Goal: Task Accomplishment & Management: Use online tool/utility

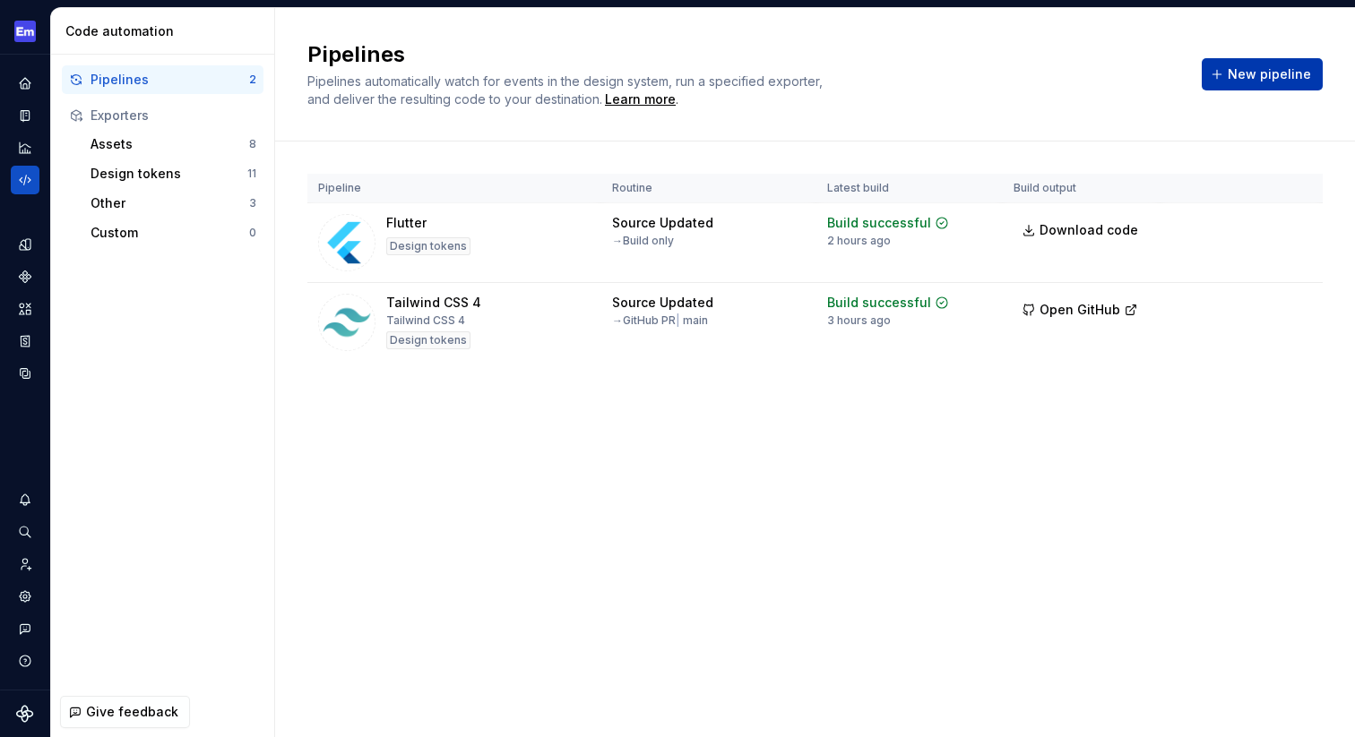
click at [1247, 81] on span "New pipeline" at bounding box center [1269, 74] width 83 height 18
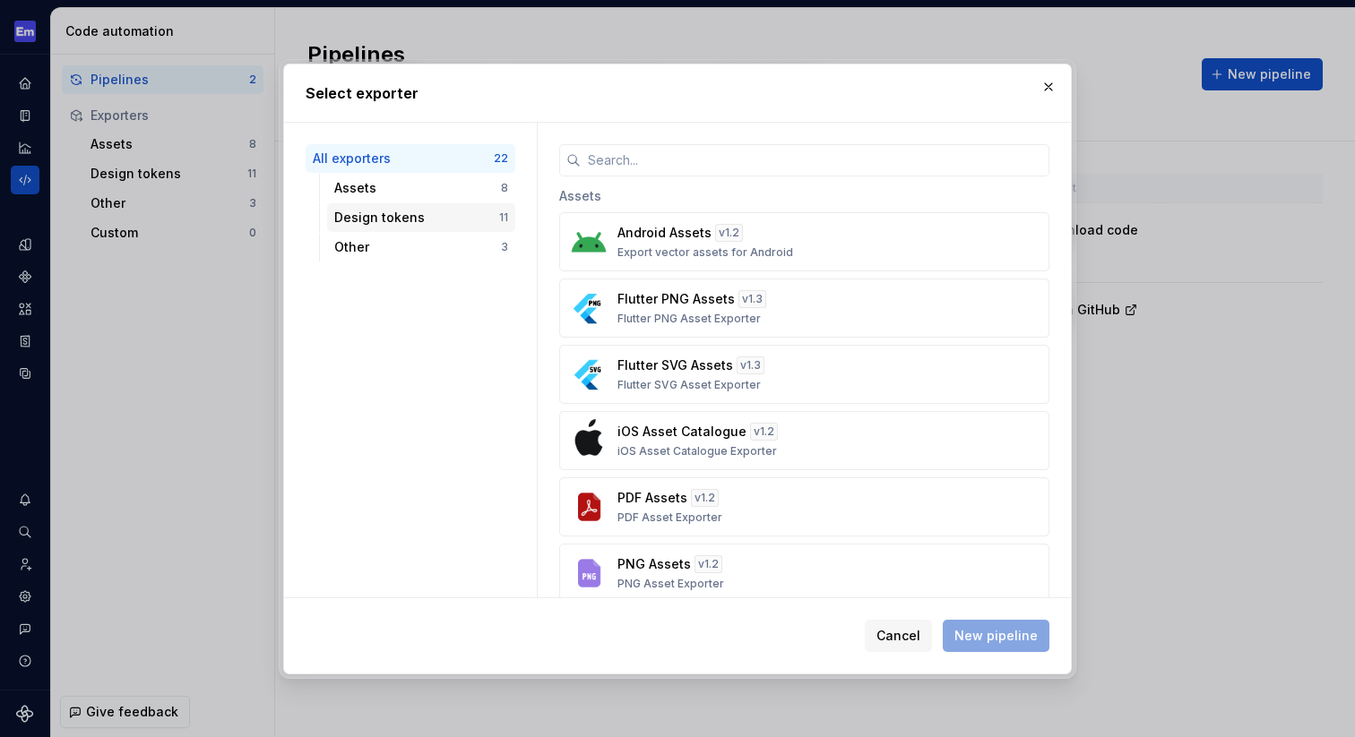
click at [465, 228] on div "Design tokens 11" at bounding box center [421, 217] width 188 height 29
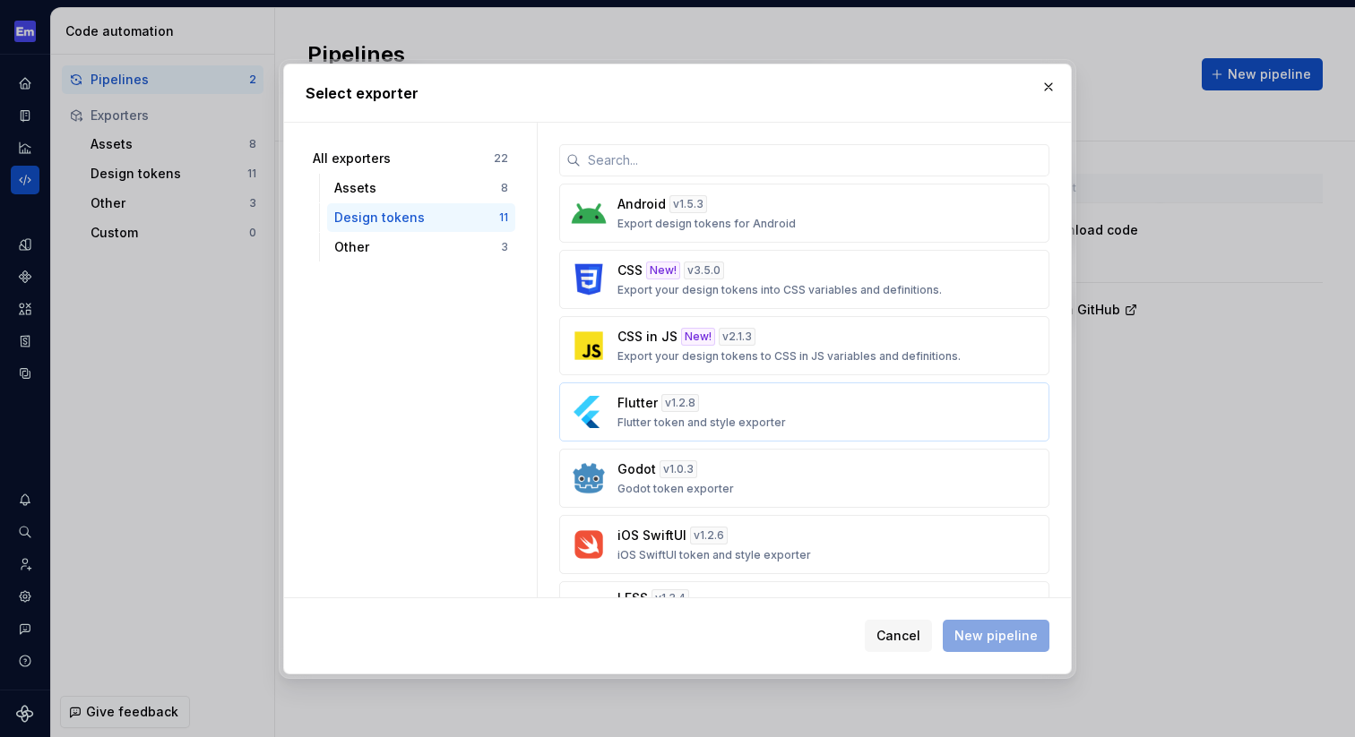
click at [739, 411] on div "Flutter v 1.2.8 Flutter token and style exporter" at bounding box center [798, 412] width 363 height 36
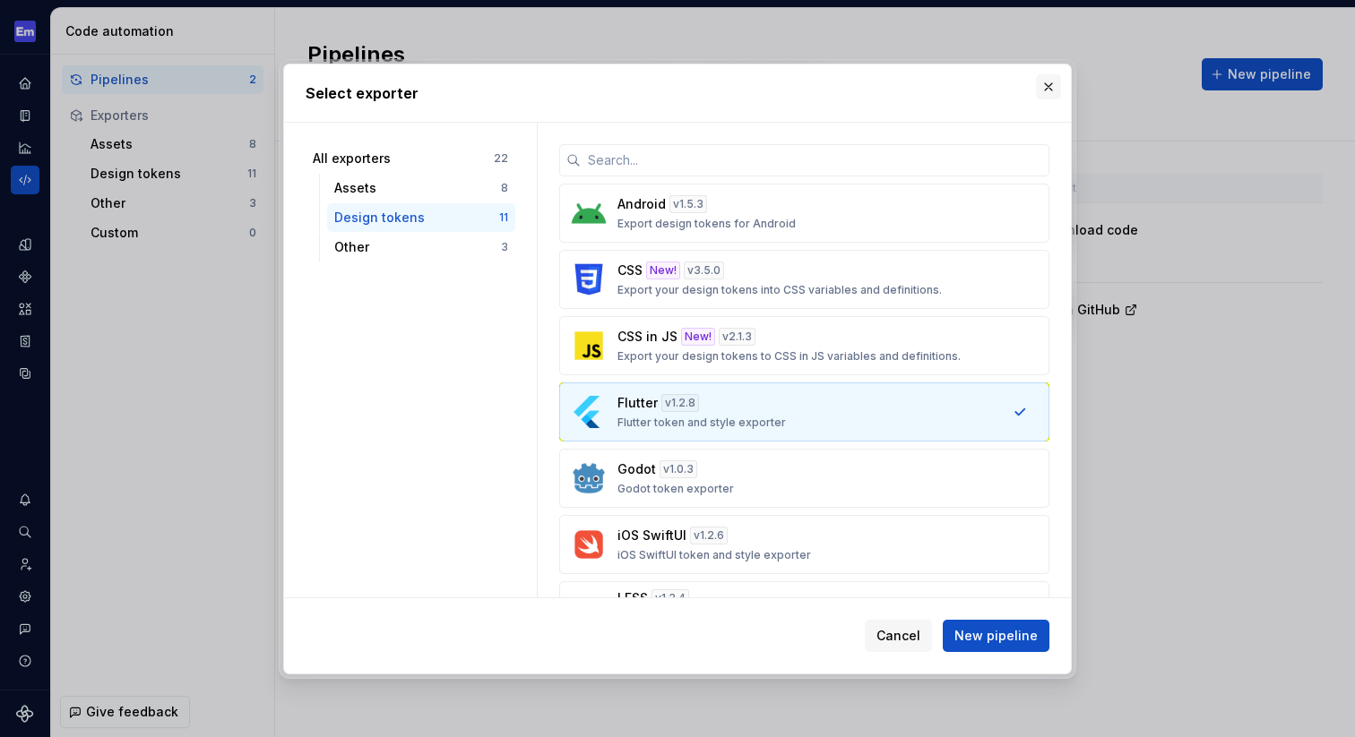
click at [1048, 86] on button "button" at bounding box center [1048, 86] width 25 height 25
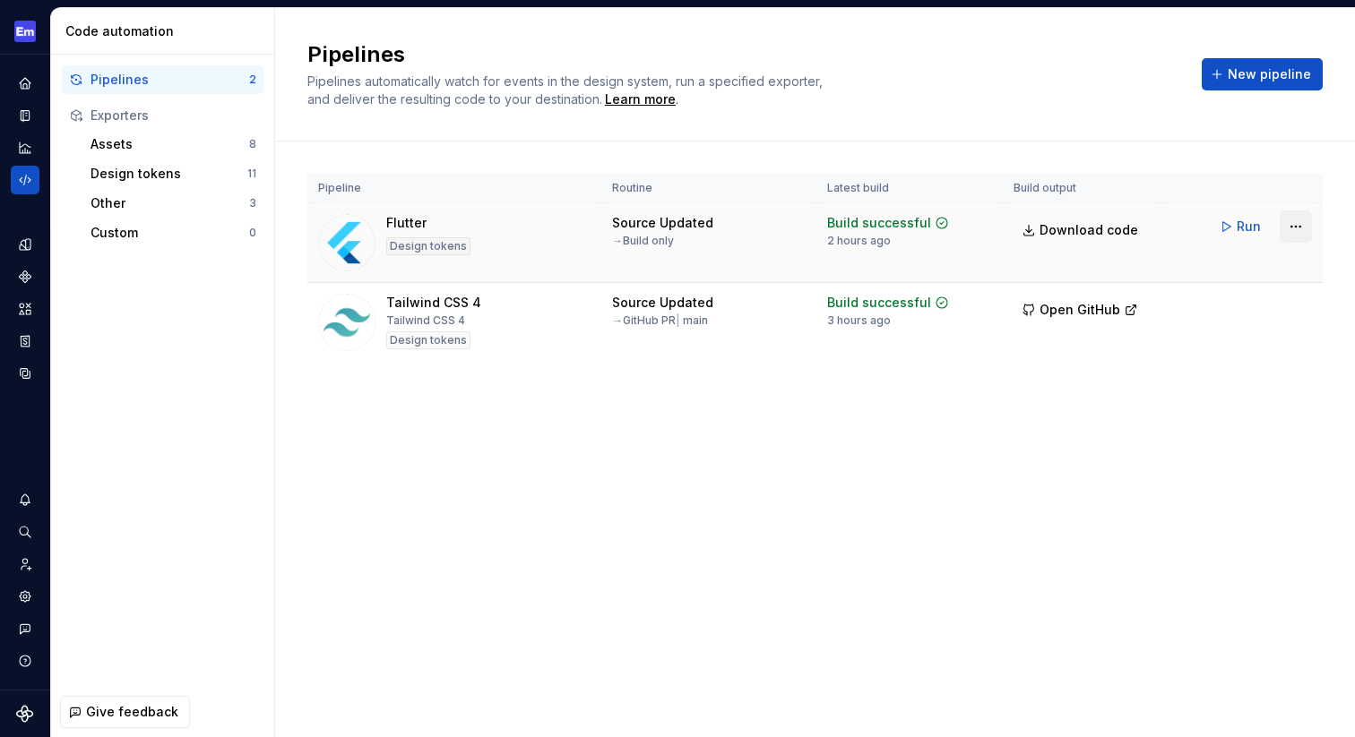
click at [1293, 226] on html "Elementa-Ø RD Design system data Code automation Pipelines 2 Exporters Assets 8…" at bounding box center [677, 368] width 1355 height 737
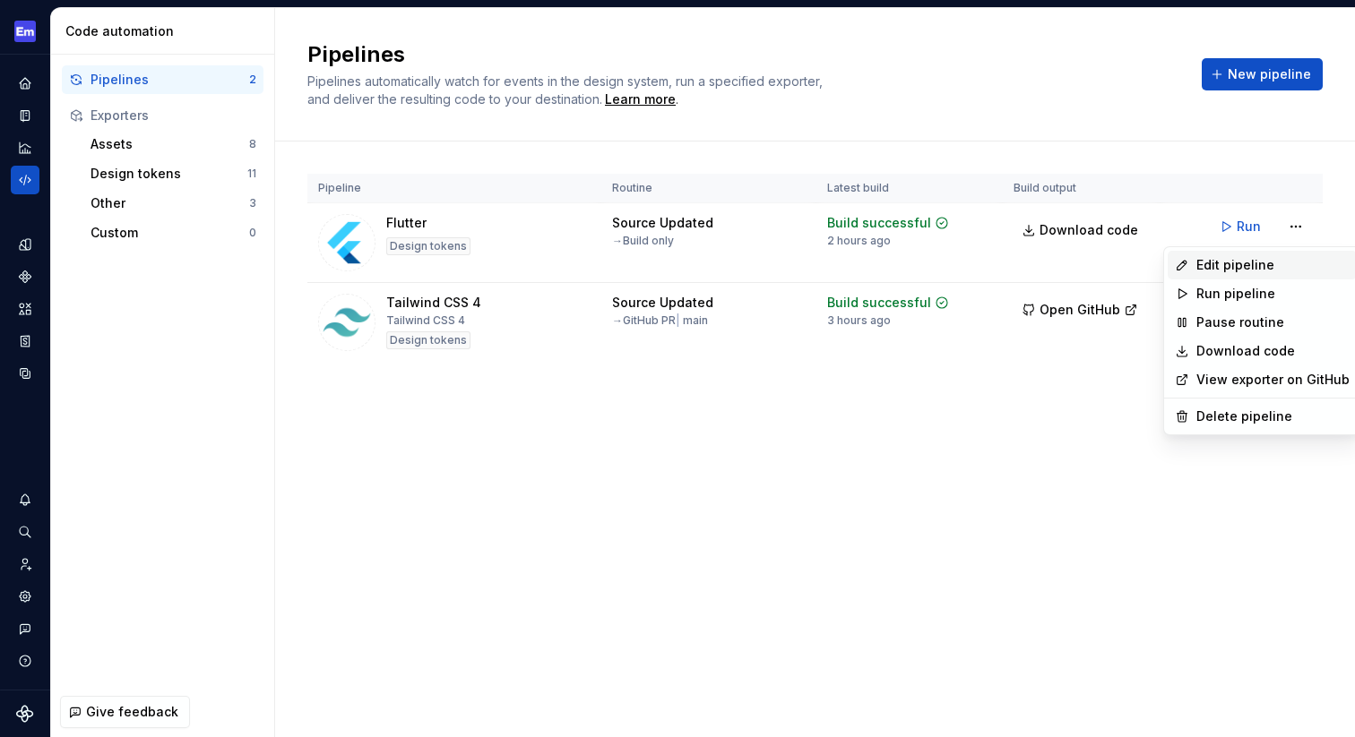
click at [1233, 264] on div "Edit pipeline" at bounding box center [1272, 265] width 153 height 18
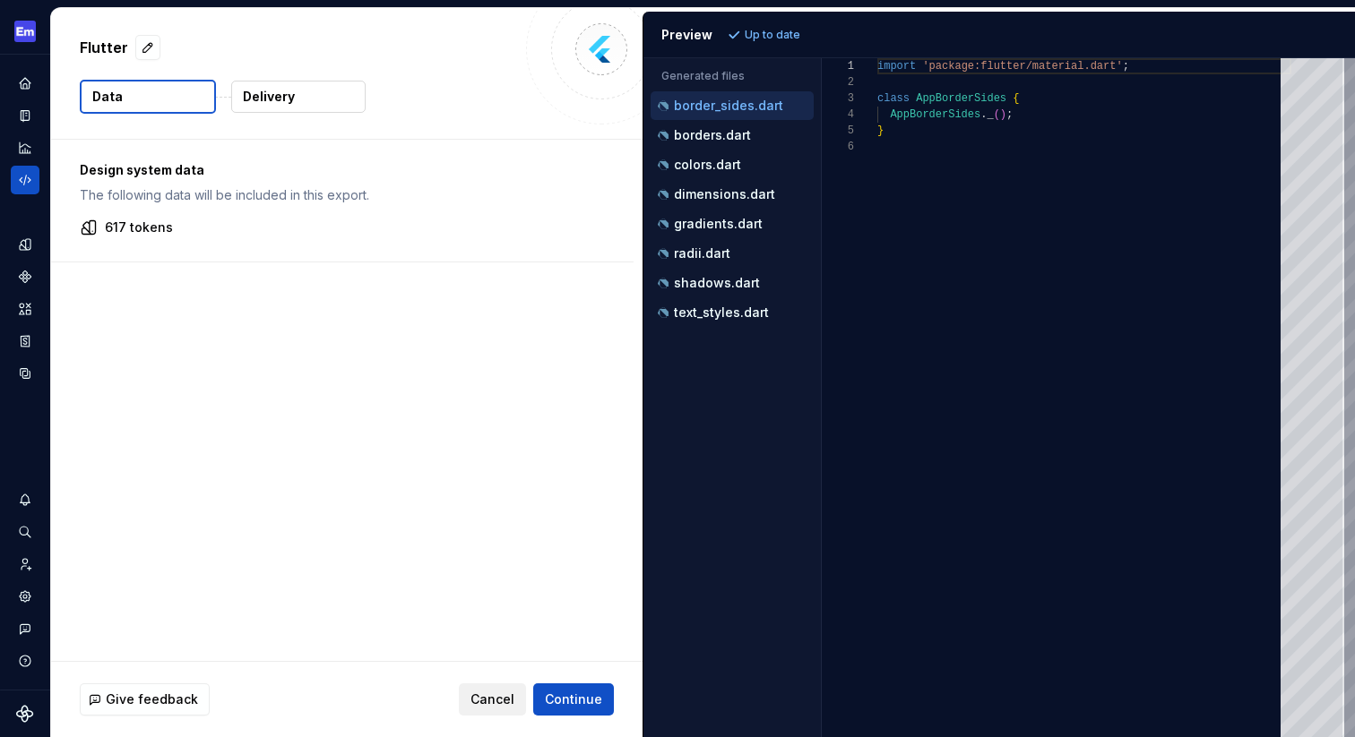
click at [487, 699] on span "Cancel" at bounding box center [492, 700] width 44 height 18
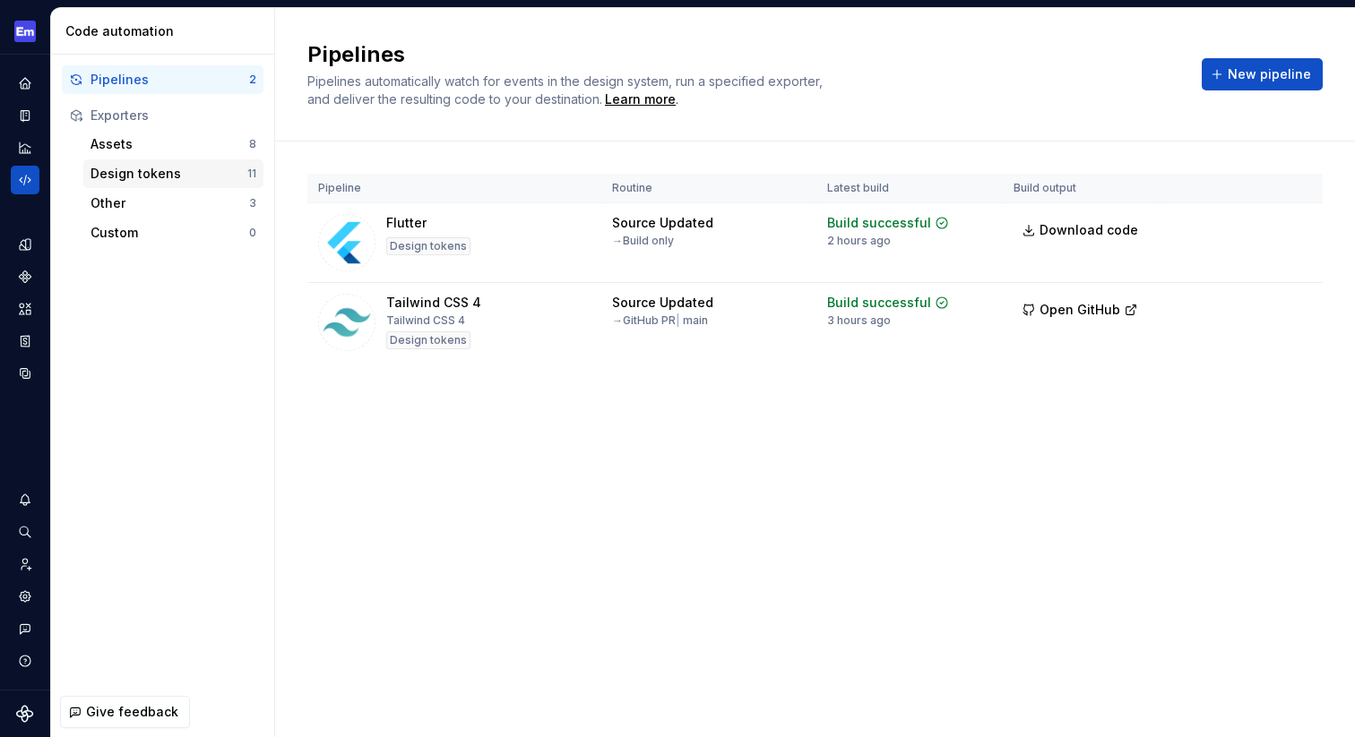
click at [147, 173] on div "Design tokens" at bounding box center [169, 174] width 157 height 18
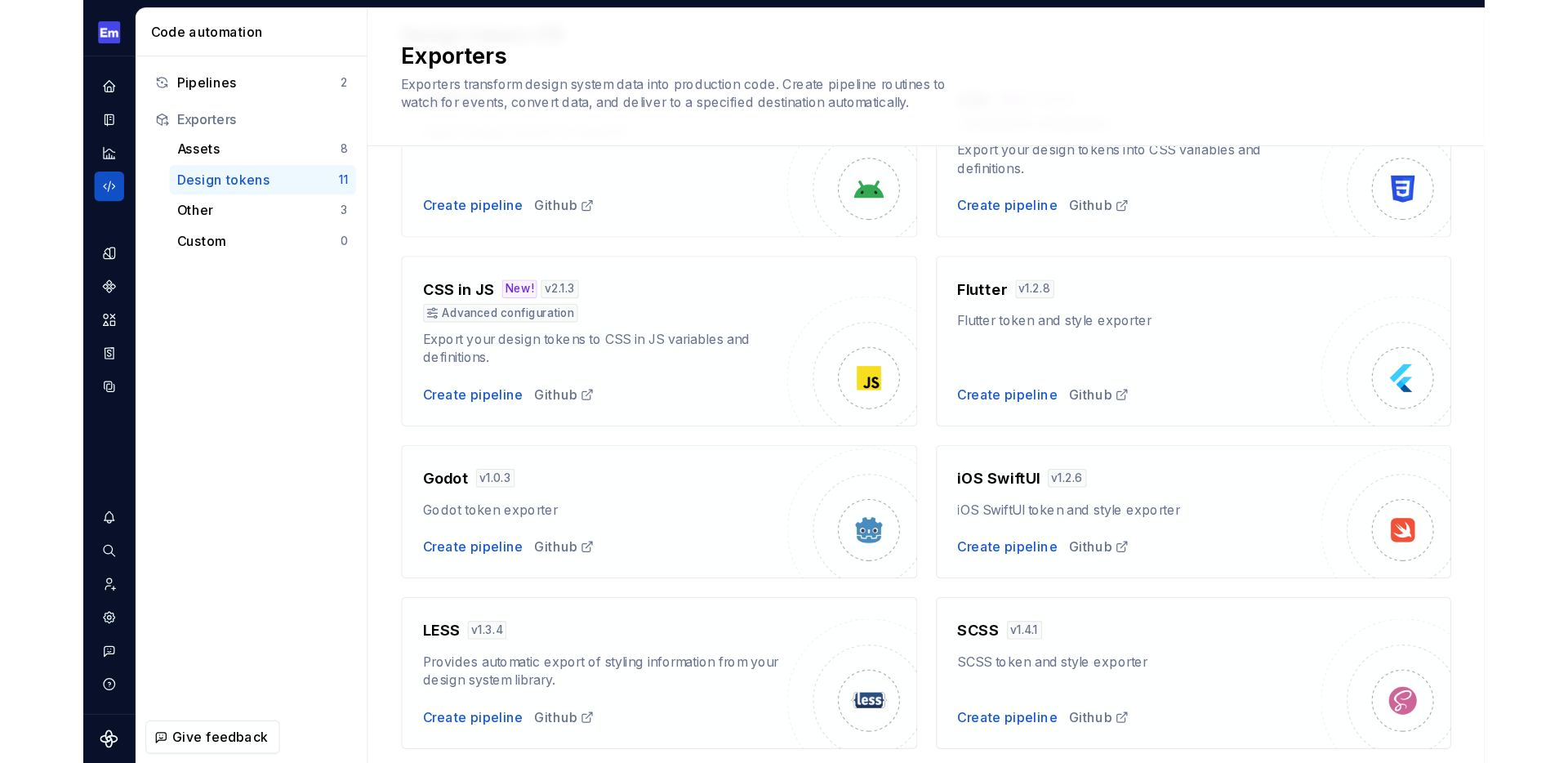
scroll to position [75, 0]
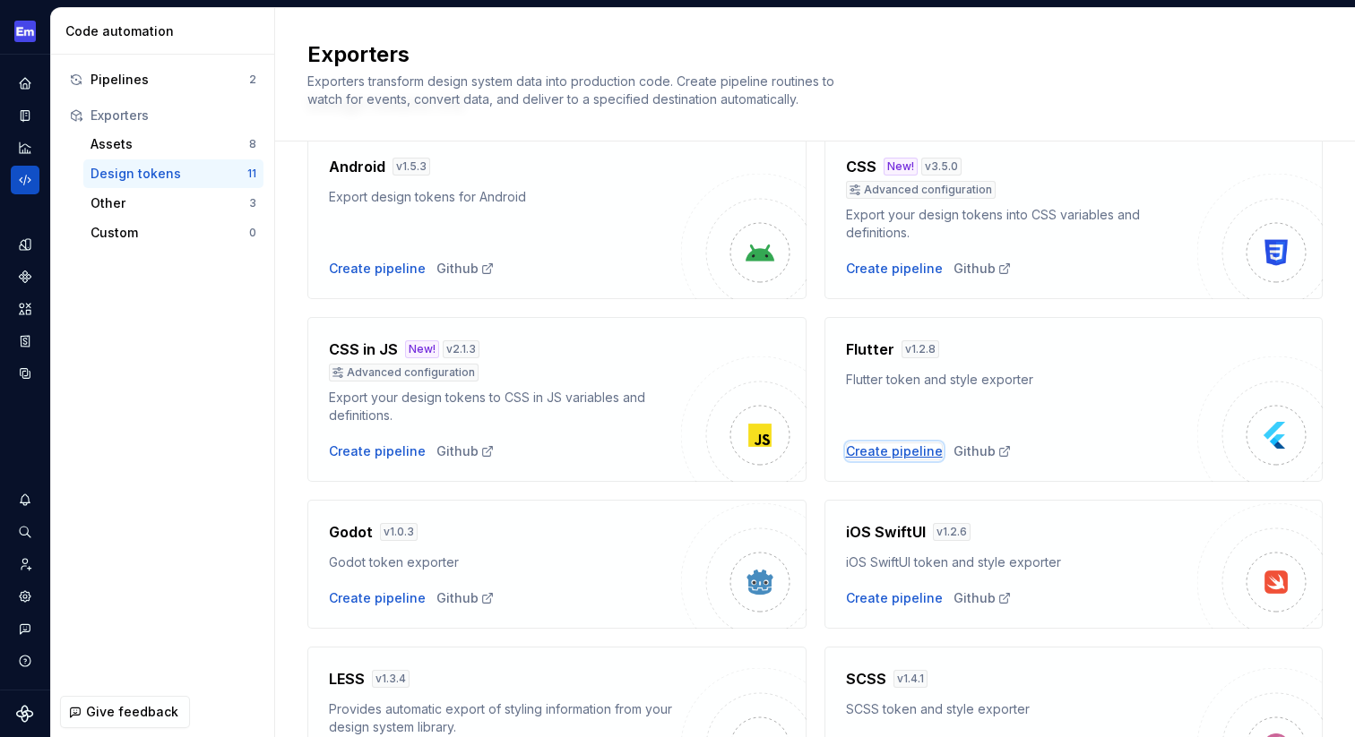
click at [910, 453] on div "Create pipeline" at bounding box center [894, 452] width 97 height 18
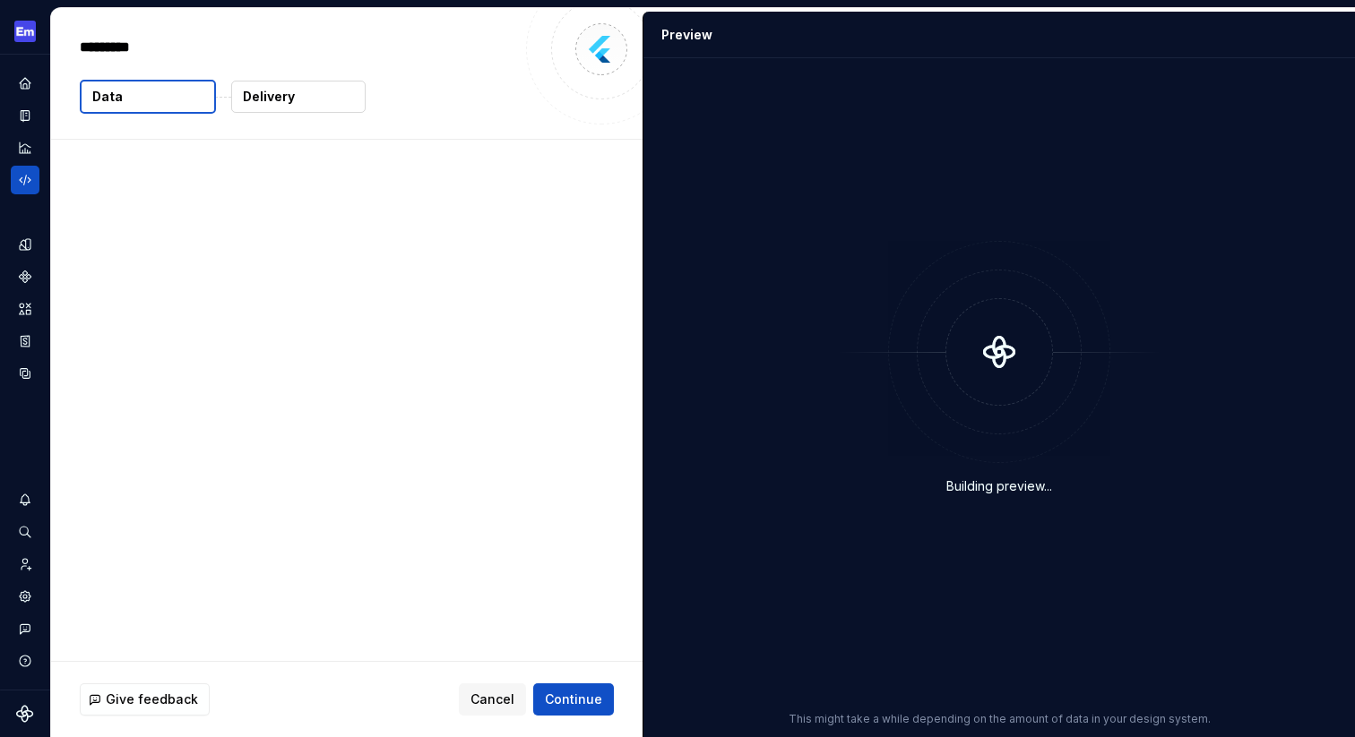
type textarea "*"
click at [277, 99] on p "Delivery" at bounding box center [269, 97] width 52 height 18
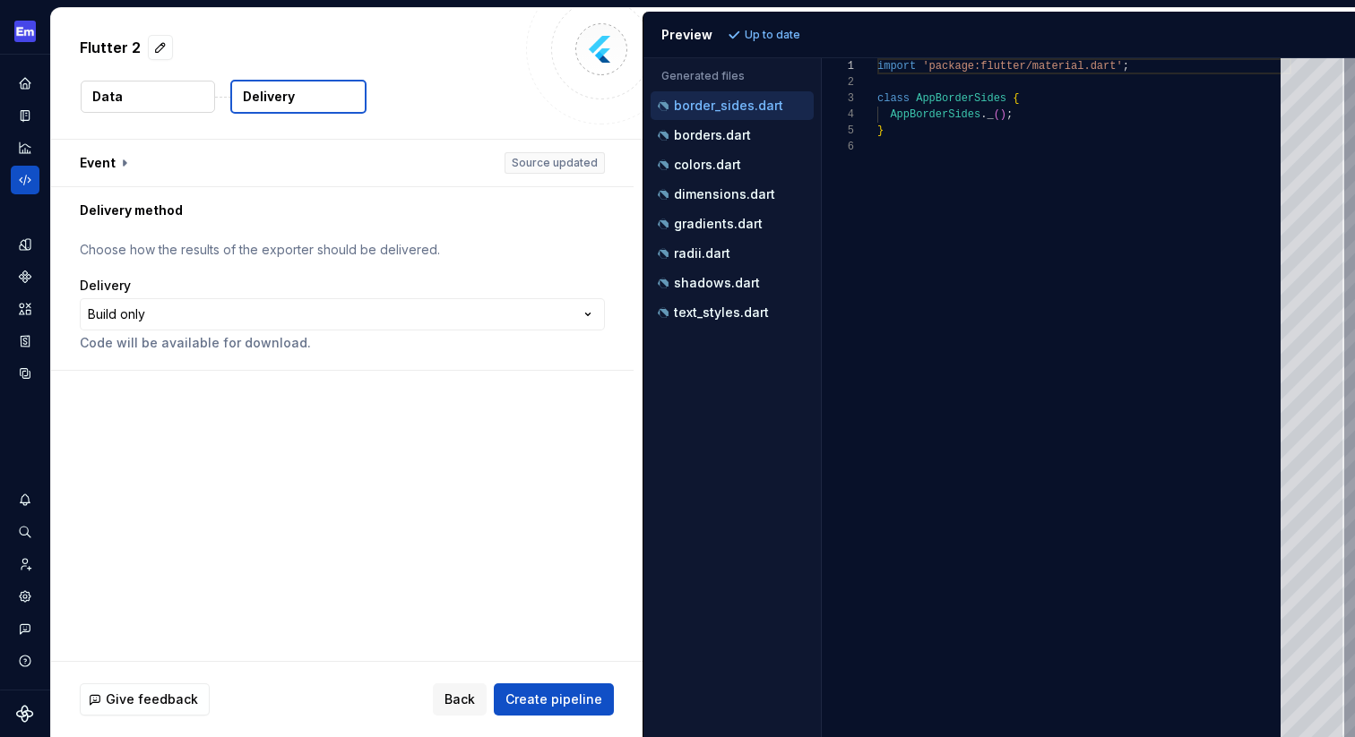
click at [130, 98] on button "Data" at bounding box center [148, 97] width 134 height 32
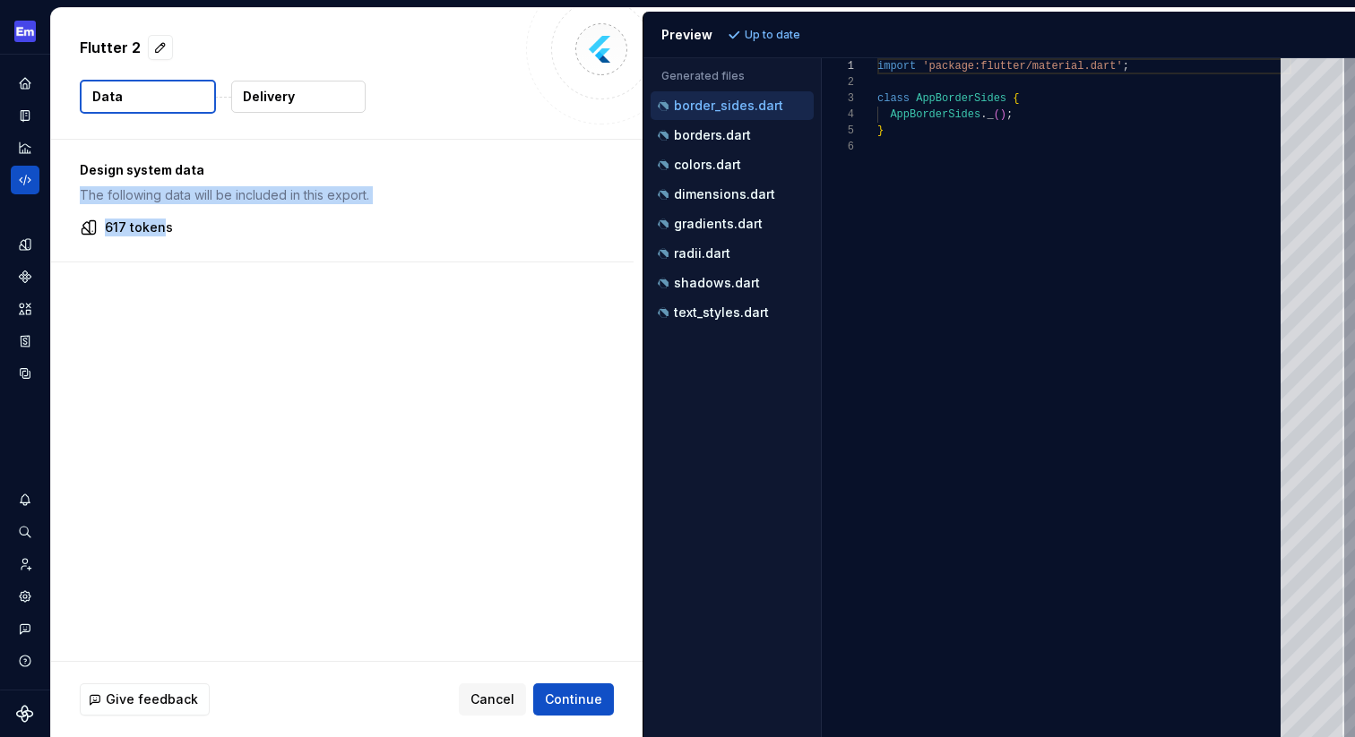
drag, startPoint x: 159, startPoint y: 179, endPoint x: 159, endPoint y: 231, distance: 52.0
click at [159, 231] on div "Design system data The following data will be included in this export. 617 toke…" at bounding box center [342, 201] width 582 height 122
click at [269, 212] on div "Design system data The following data will be included in this export. 617 toke…" at bounding box center [342, 201] width 582 height 122
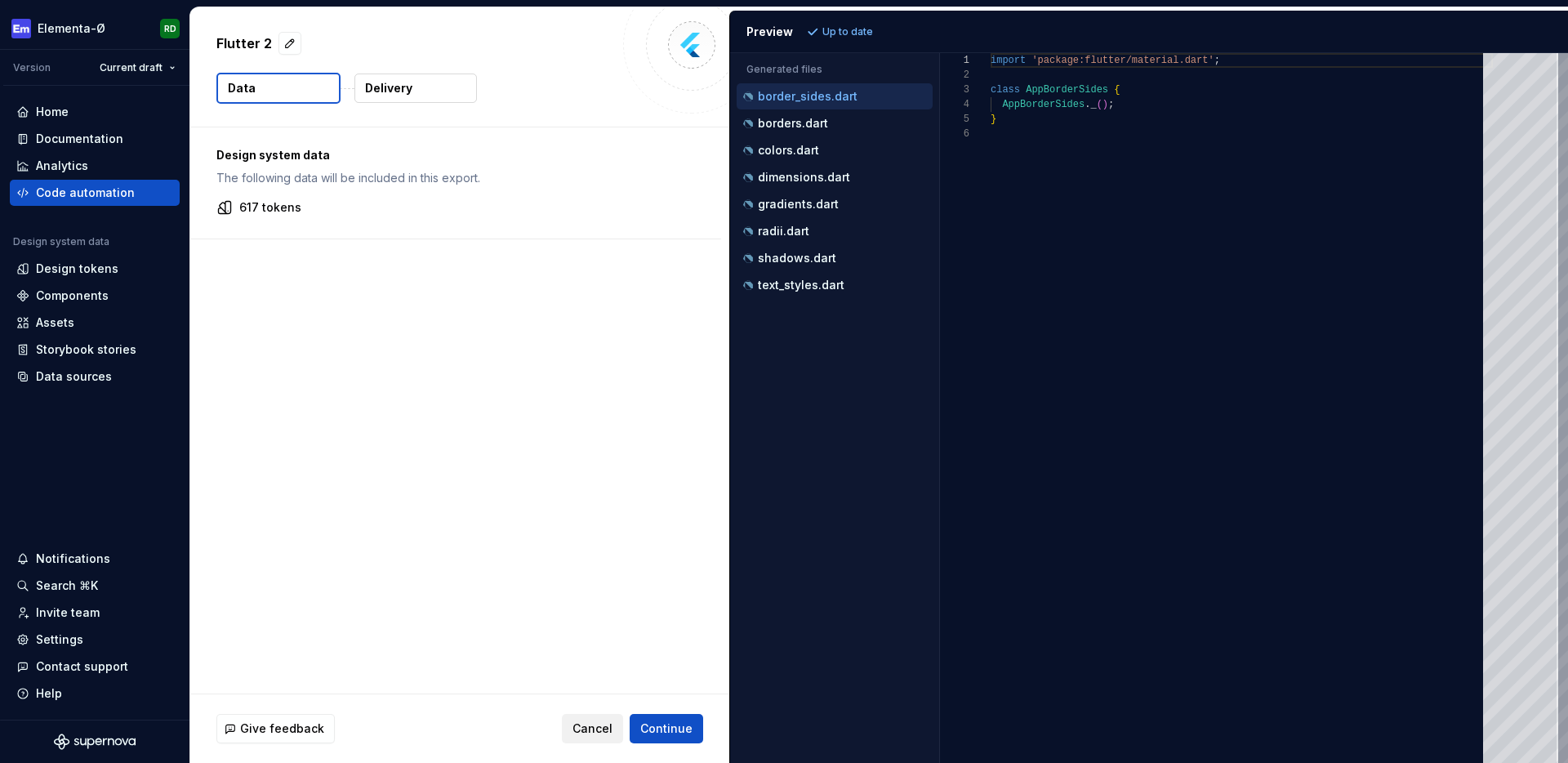
click at [601, 672] on span "Cancel" at bounding box center [593, 728] width 40 height 16
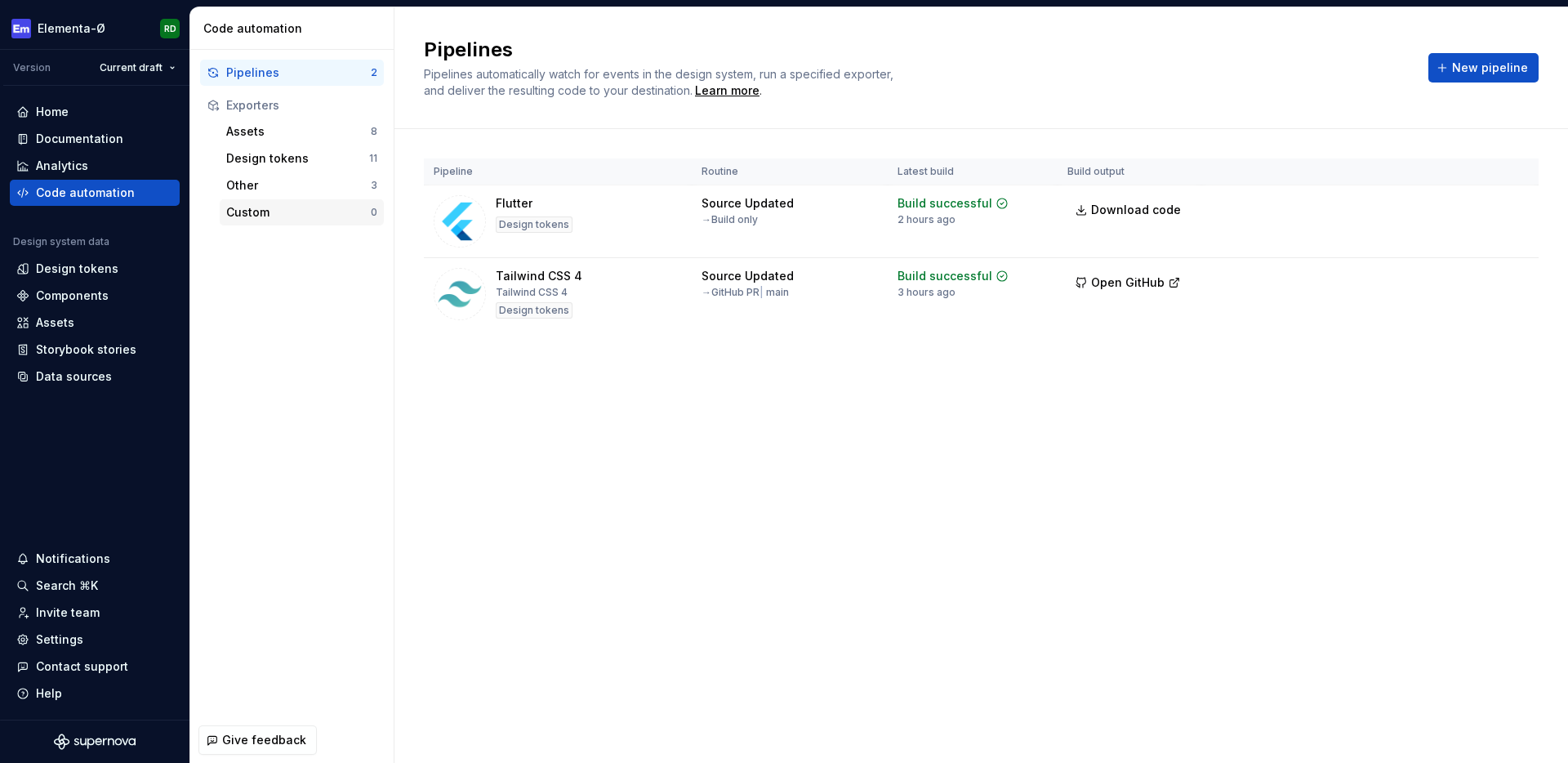
click at [318, 209] on div "Custom" at bounding box center [298, 212] width 145 height 16
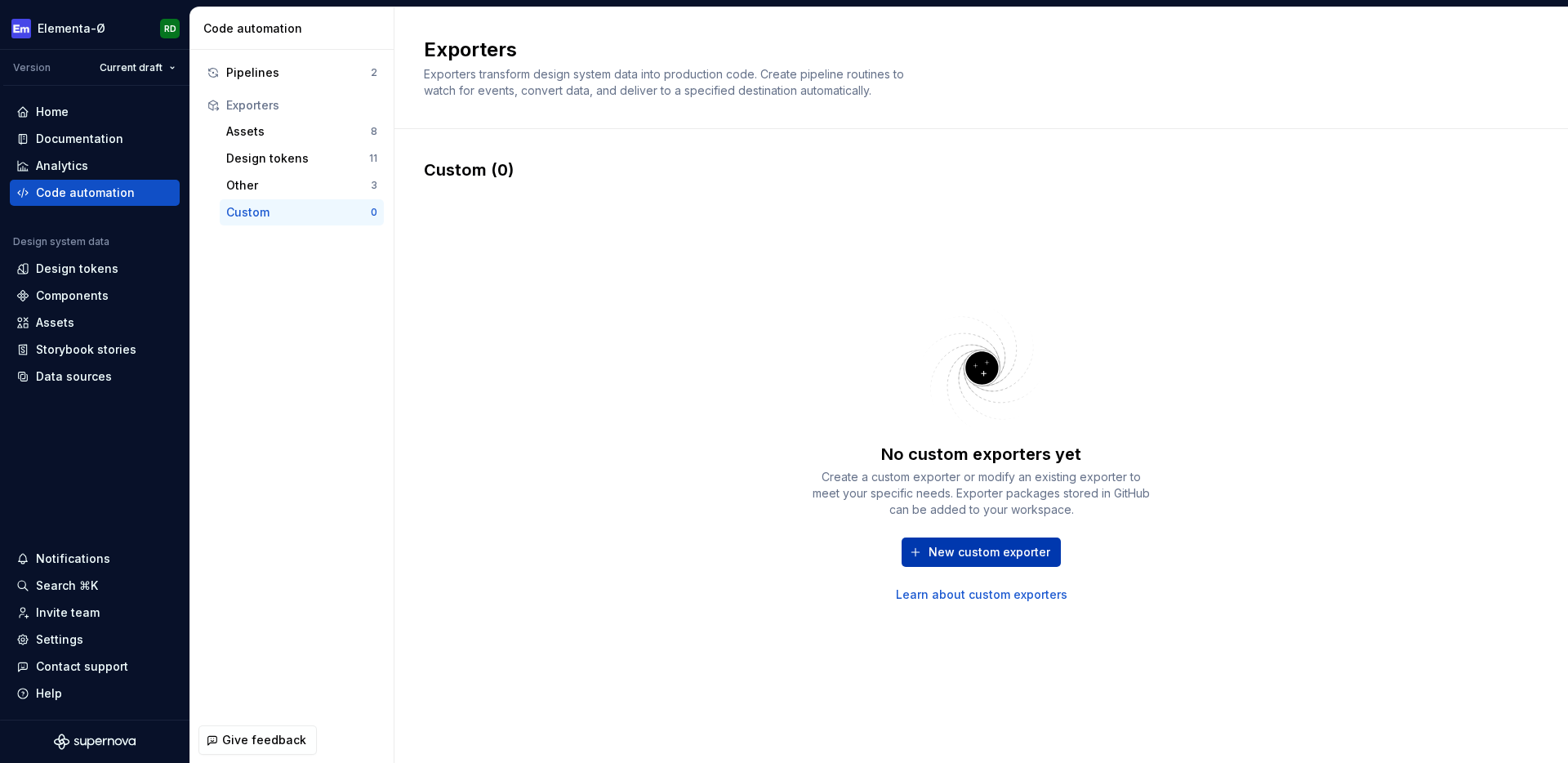
click at [963, 552] on span "New custom exporter" at bounding box center [990, 552] width 122 height 16
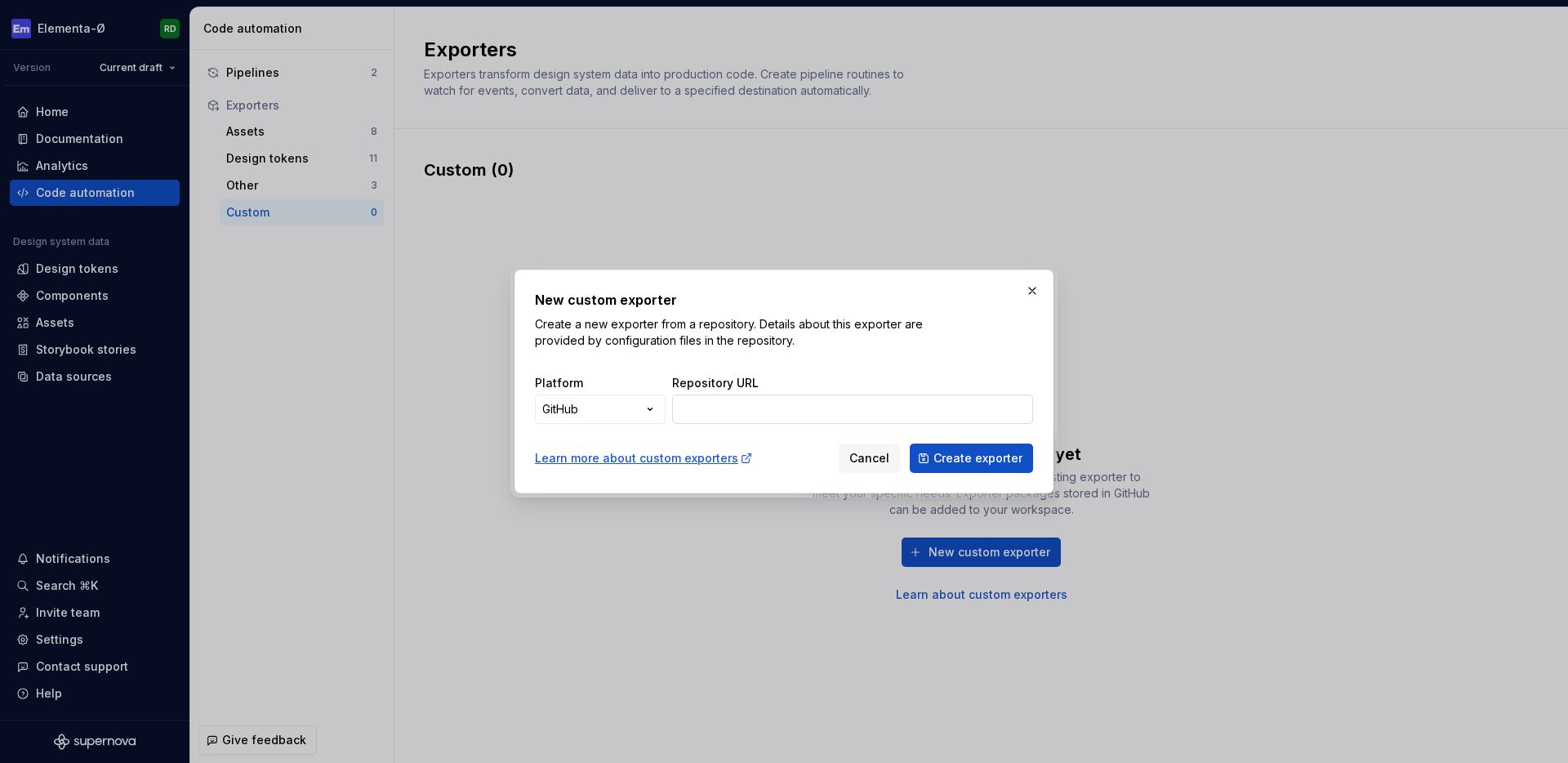
click at [730, 407] on input "Repository URL" at bounding box center [852, 409] width 361 height 29
paste input "[URL][DOMAIN_NAME]"
type input "[URL][DOMAIN_NAME]"
click at [975, 462] on span "Create exporter" at bounding box center [978, 459] width 89 height 16
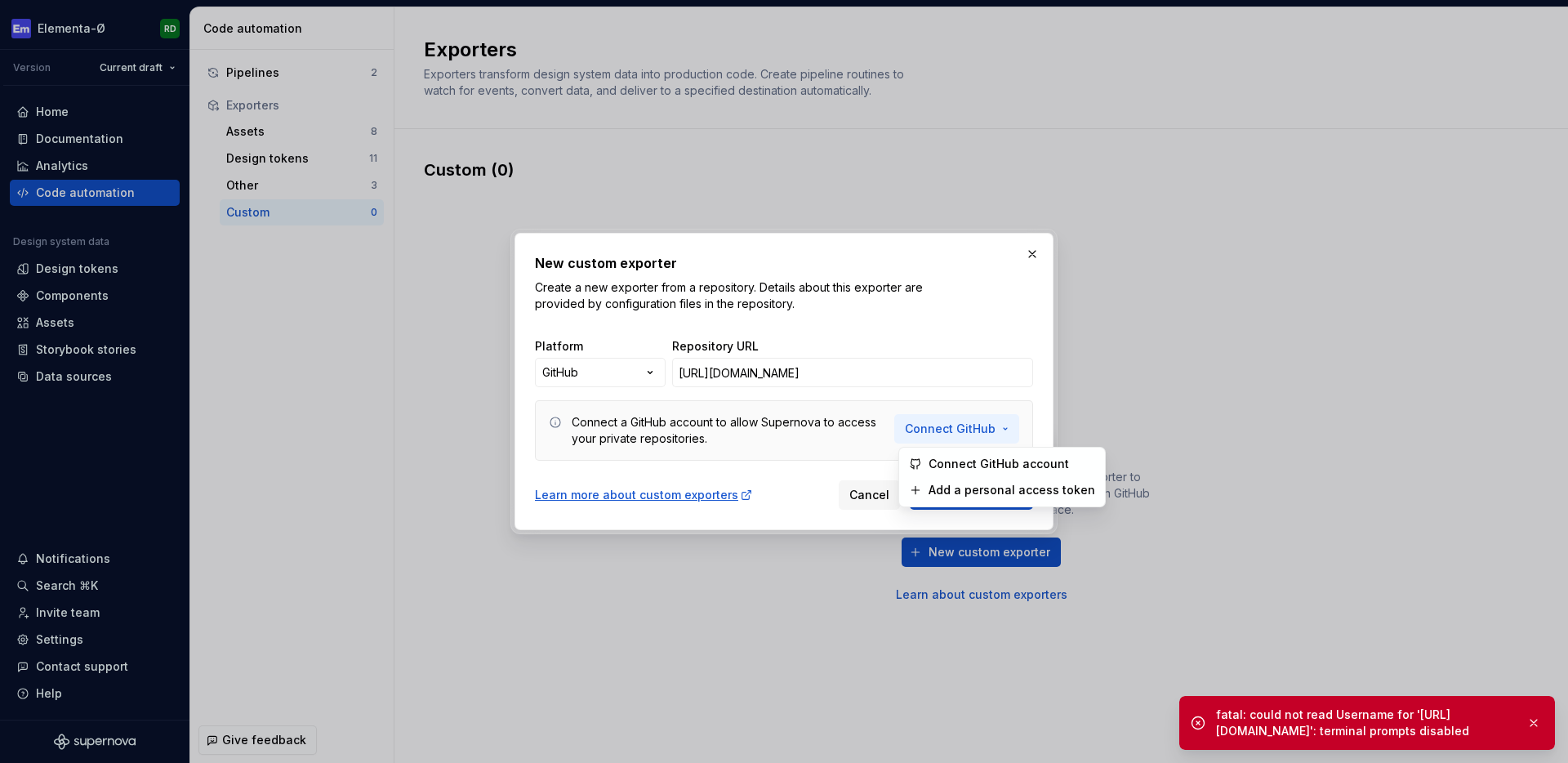
click at [972, 426] on span "Connect GitHub" at bounding box center [950, 428] width 90 height 16
click at [986, 463] on span "Connect GitHub account" at bounding box center [1011, 464] width 167 height 16
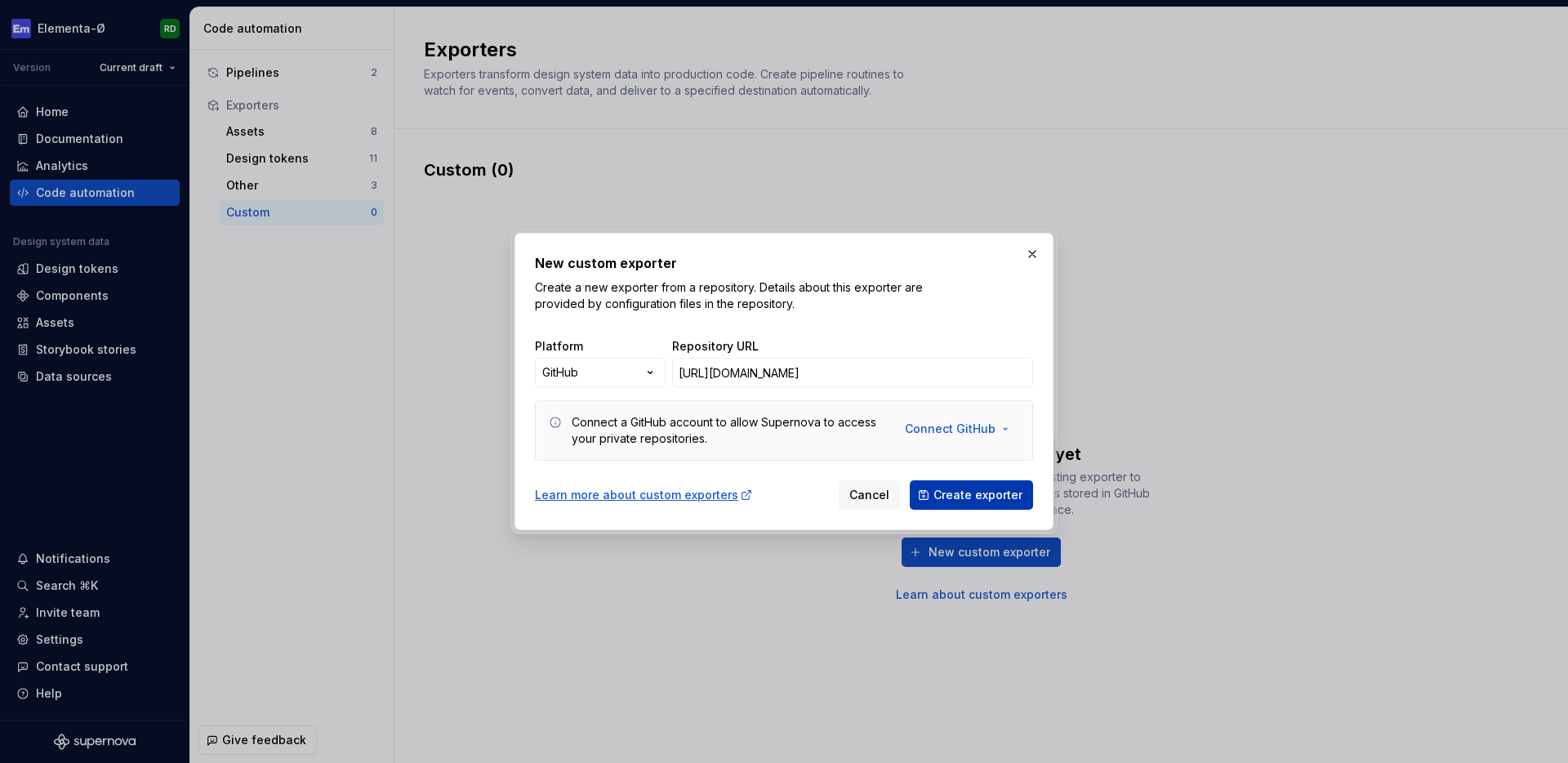
click at [965, 495] on span "Create exporter" at bounding box center [978, 495] width 89 height 16
click at [660, 374] on div "New custom exporter Create a new exporter from a repository. Details about this…" at bounding box center [784, 381] width 1568 height 763
click at [819, 306] on div "New custom exporter Create a new exporter from a repository. Details about this…" at bounding box center [784, 381] width 1568 height 763
click at [963, 425] on span "Connect GitHub" at bounding box center [950, 428] width 90 height 16
click at [977, 464] on span "Connect GitHub account" at bounding box center [1011, 464] width 167 height 16
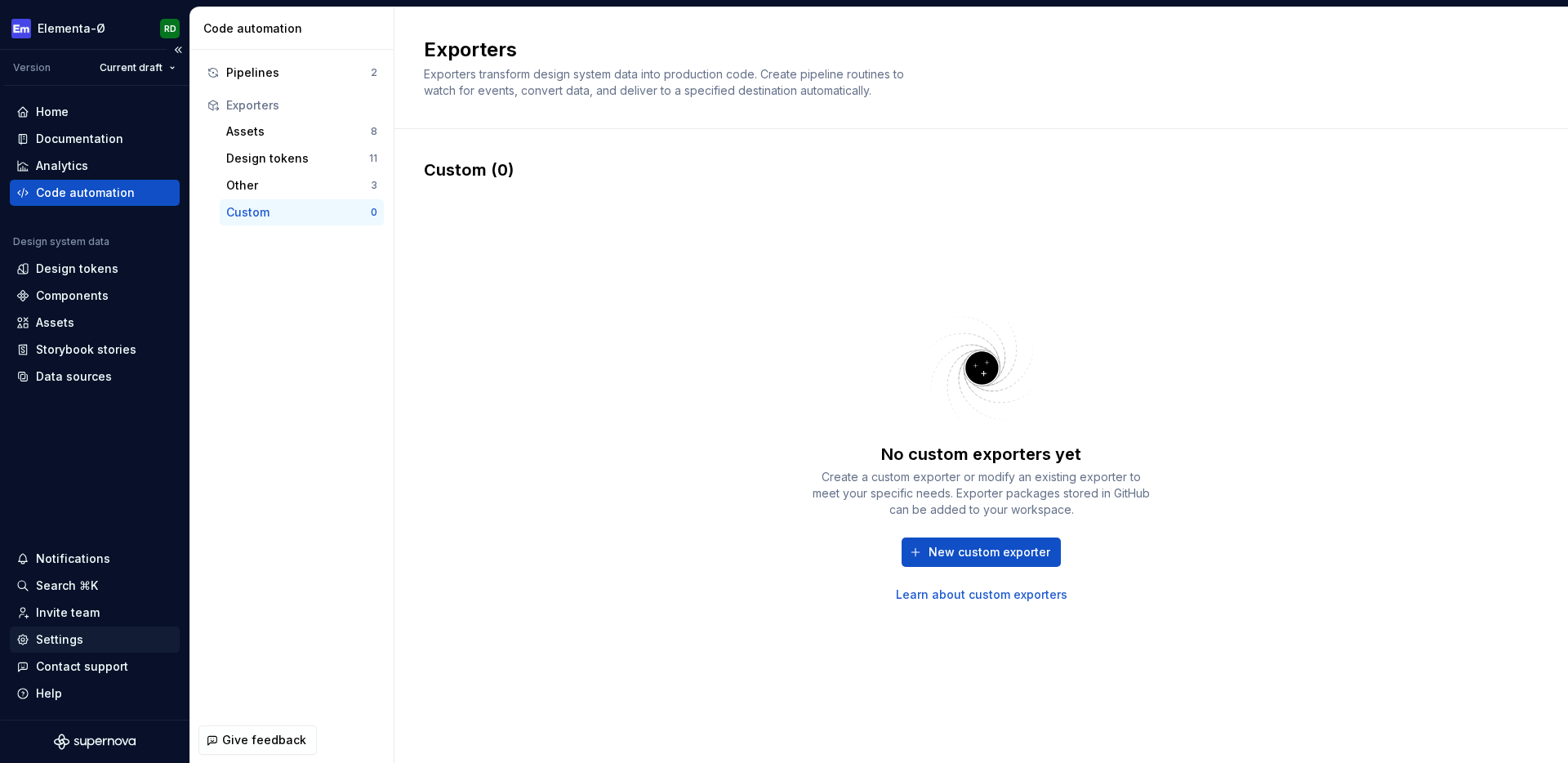
click at [67, 633] on div "Settings" at bounding box center [59, 640] width 47 height 16
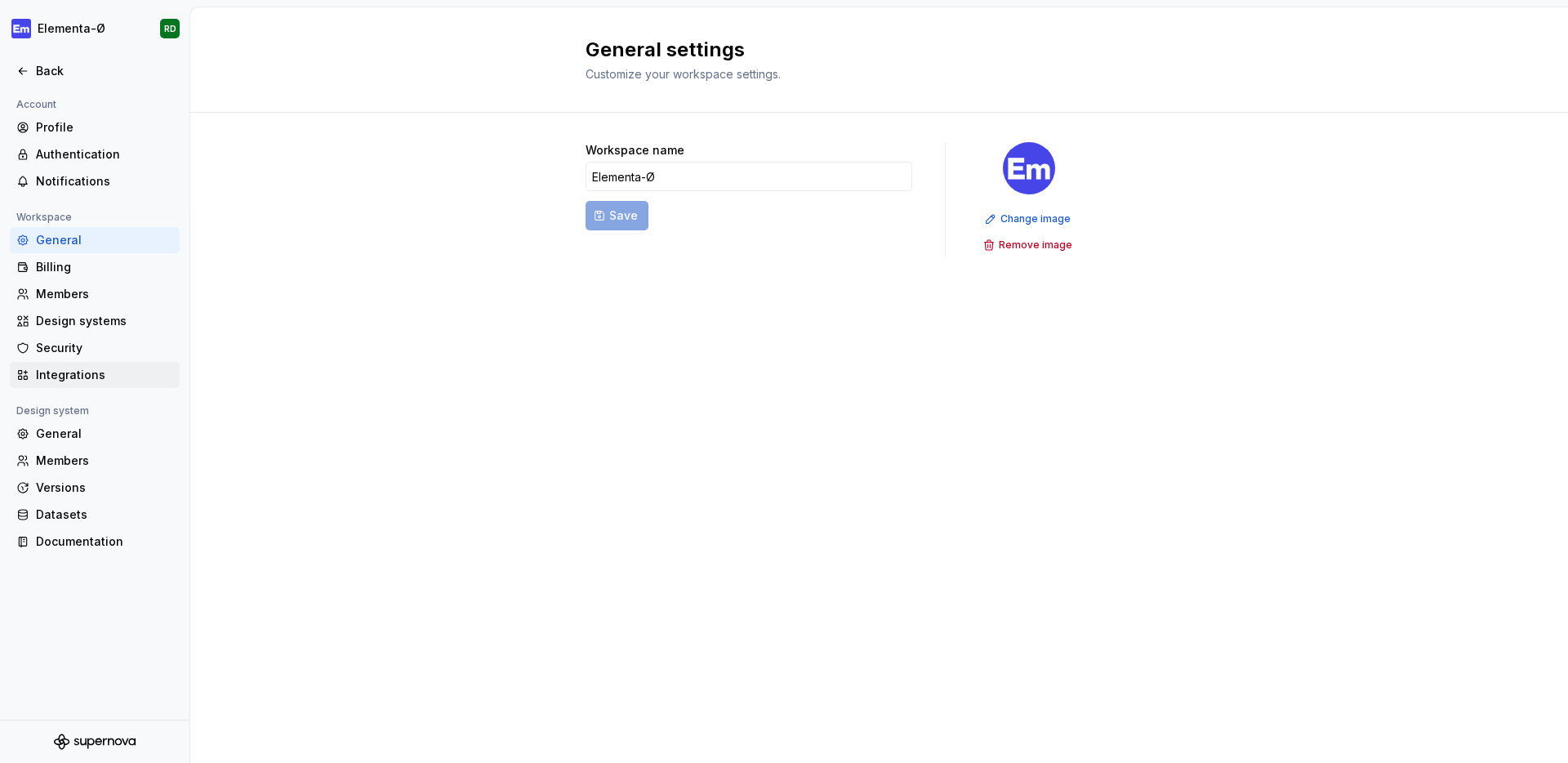
click at [83, 368] on div "Integrations" at bounding box center [104, 375] width 138 height 16
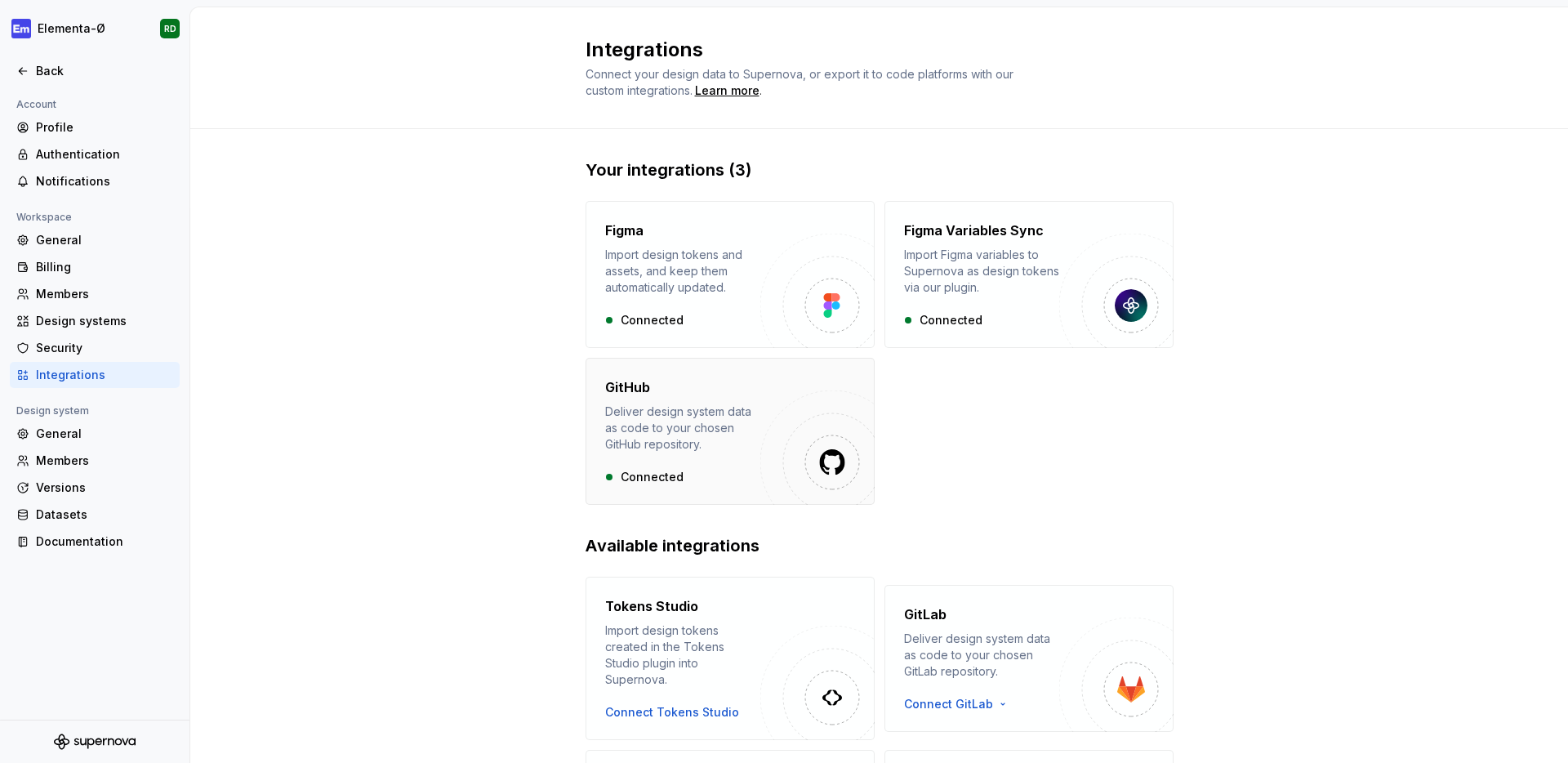
click at [703, 411] on div "Deliver design system data as code to your chosen GitHub repository." at bounding box center [683, 428] width 155 height 49
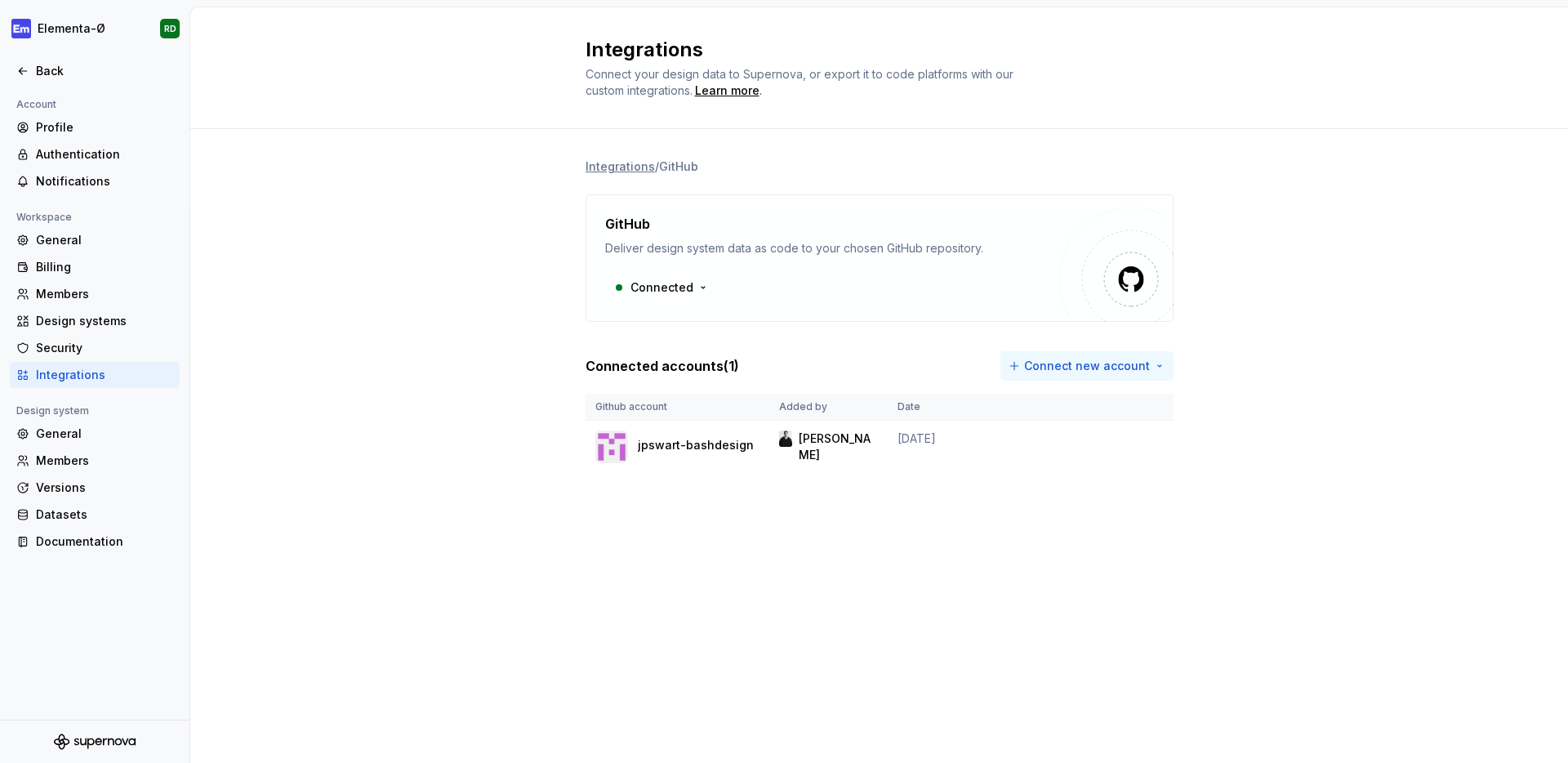
click at [1146, 361] on html "Elementa-Ø RD Back Account Profile Authentication Notifications Workspace Gener…" at bounding box center [784, 381] width 1568 height 763
click at [1091, 401] on div "Sign in with OAuth" at bounding box center [1100, 401] width 167 height 16
click at [704, 285] on html "Elementa-Ø RD Back Account Profile Authentication Notifications Workspace Gener…" at bounding box center [784, 381] width 1568 height 763
click at [882, 143] on html "Elementa-Ø RD Back Account Profile Authentication Notifications Workspace Gener…" at bounding box center [784, 381] width 1568 height 763
click at [1088, 368] on html "Elementa-Ø RD Back Account Profile Authentication Notifications Workspace Gener…" at bounding box center [784, 381] width 1568 height 763
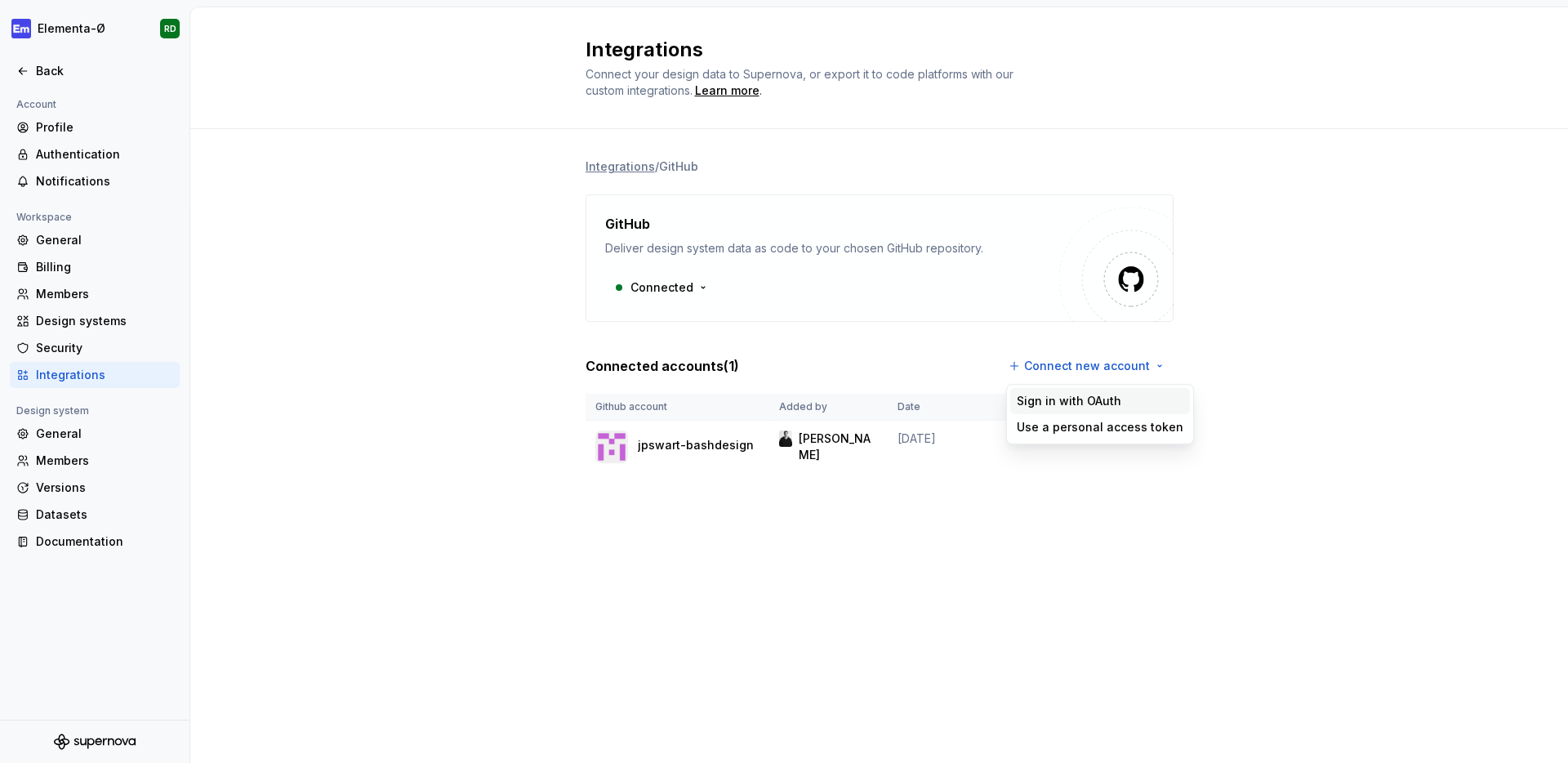
click at [1078, 401] on div "Sign in with OAuth" at bounding box center [1100, 401] width 167 height 16
click at [435, 332] on div "Integrations / GitHub GitHub Deliver design system data as code to your chosen …" at bounding box center [880, 332] width 1378 height 406
click at [522, 240] on div "Integrations / GitHub GitHub Deliver design system data as code to your chosen …" at bounding box center [880, 332] width 1378 height 406
click at [501, 283] on div "Integrations / GitHub GitHub Deliver design system data as code to your chosen …" at bounding box center [880, 332] width 1378 height 406
click at [809, 446] on p "JP Swart" at bounding box center [838, 447] width 78 height 33
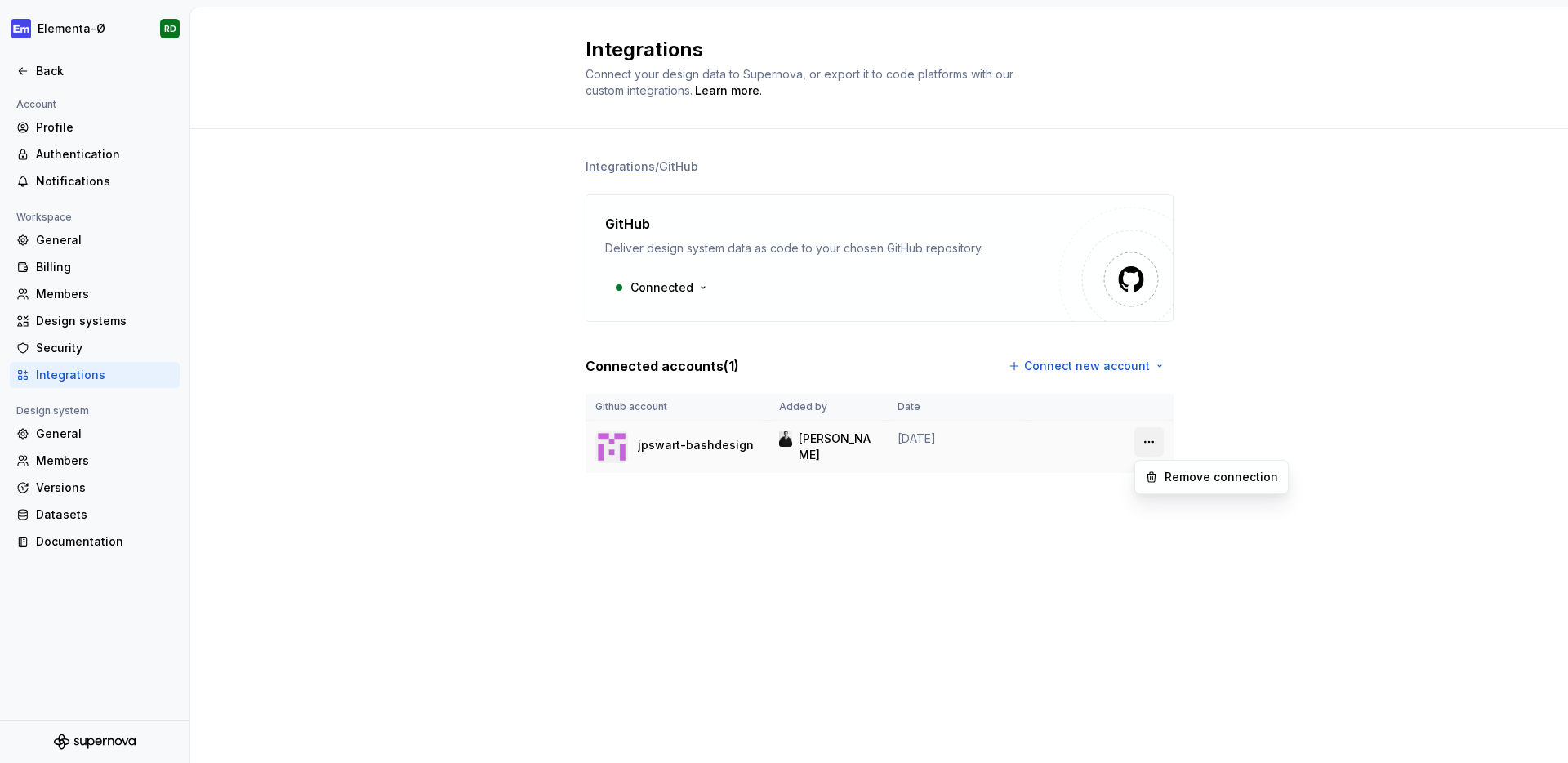
click at [1150, 440] on html "Elementa-Ø RD Back Account Profile Authentication Notifications Workspace Gener…" at bounding box center [784, 381] width 1568 height 763
click at [1338, 322] on html "Elementa-Ø RD Back Account Profile Authentication Notifications Workspace Gener…" at bounding box center [784, 381] width 1568 height 763
click at [697, 291] on html "Elementa-Ø RD Back Account Profile Authentication Notifications Workspace Gener…" at bounding box center [784, 381] width 1568 height 763
click at [793, 183] on html "Elementa-Ø RD Back Account Profile Authentication Notifications Workspace Gener…" at bounding box center [784, 381] width 1568 height 763
click at [1078, 364] on html "Elementa-Ø RD Back Account Profile Authentication Notifications Workspace Gener…" at bounding box center [784, 381] width 1568 height 763
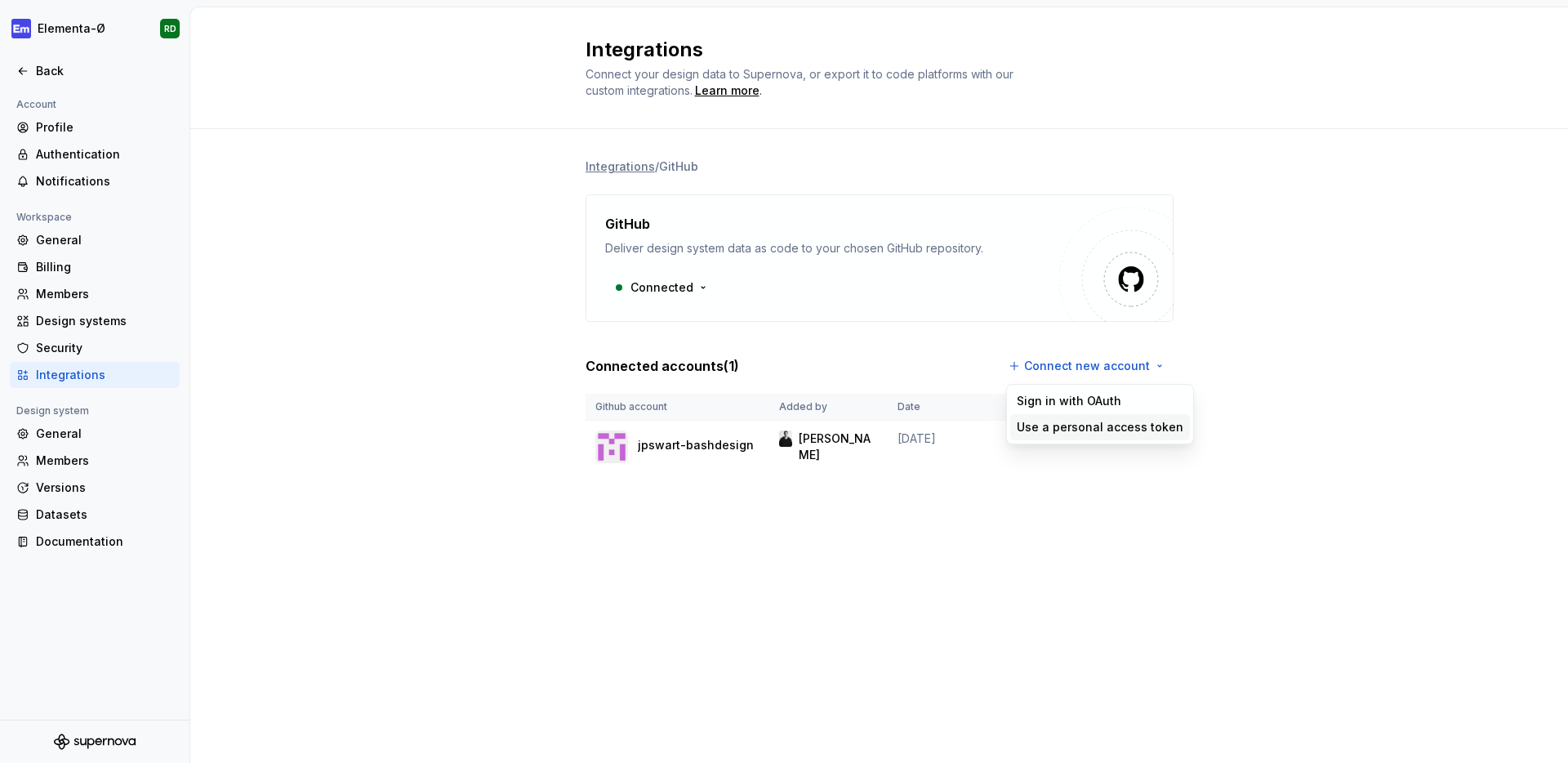
click at [1086, 420] on div "Use a personal access token" at bounding box center [1100, 428] width 167 height 16
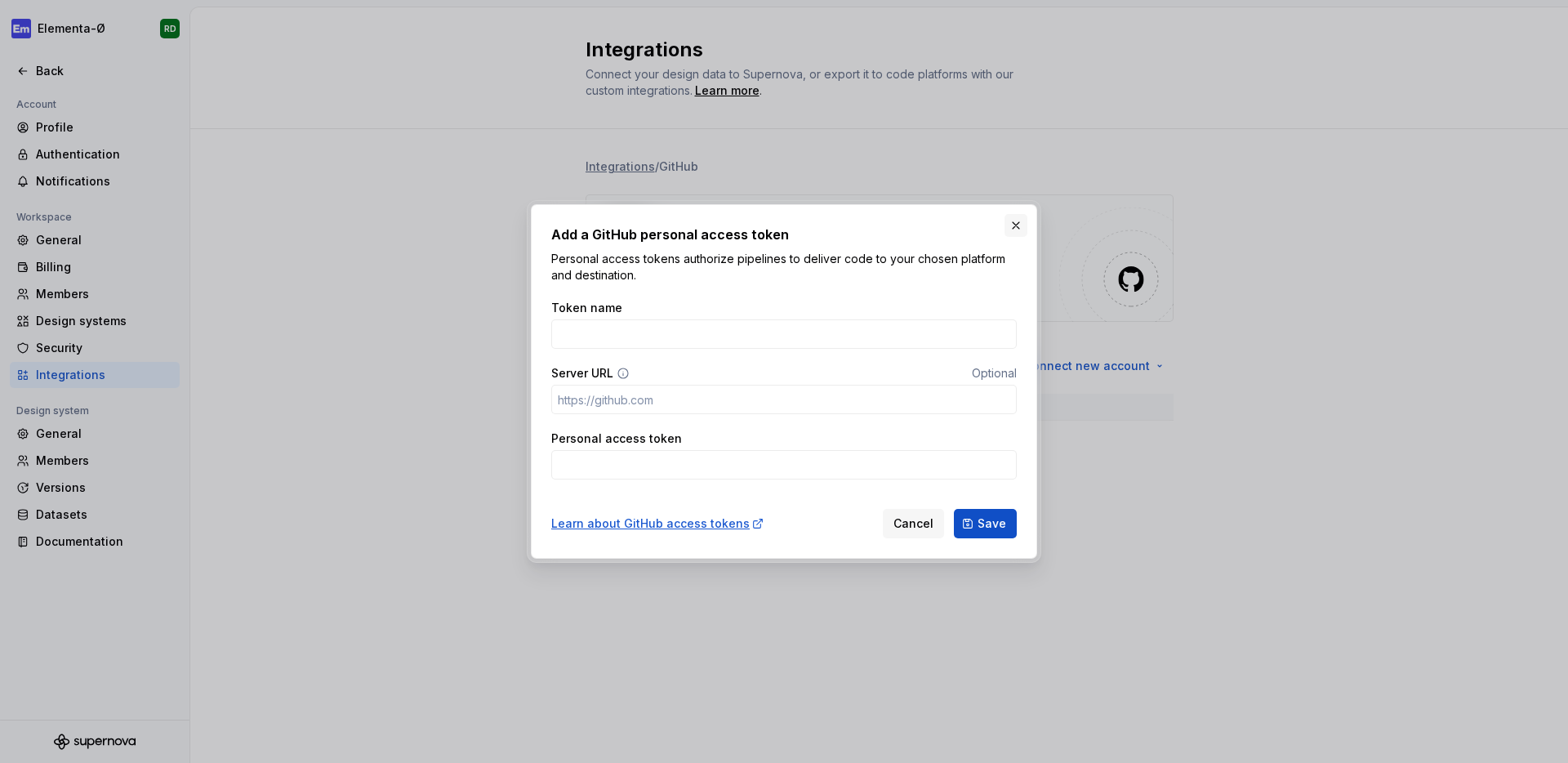
click at [1024, 227] on button "button" at bounding box center [1016, 225] width 23 height 23
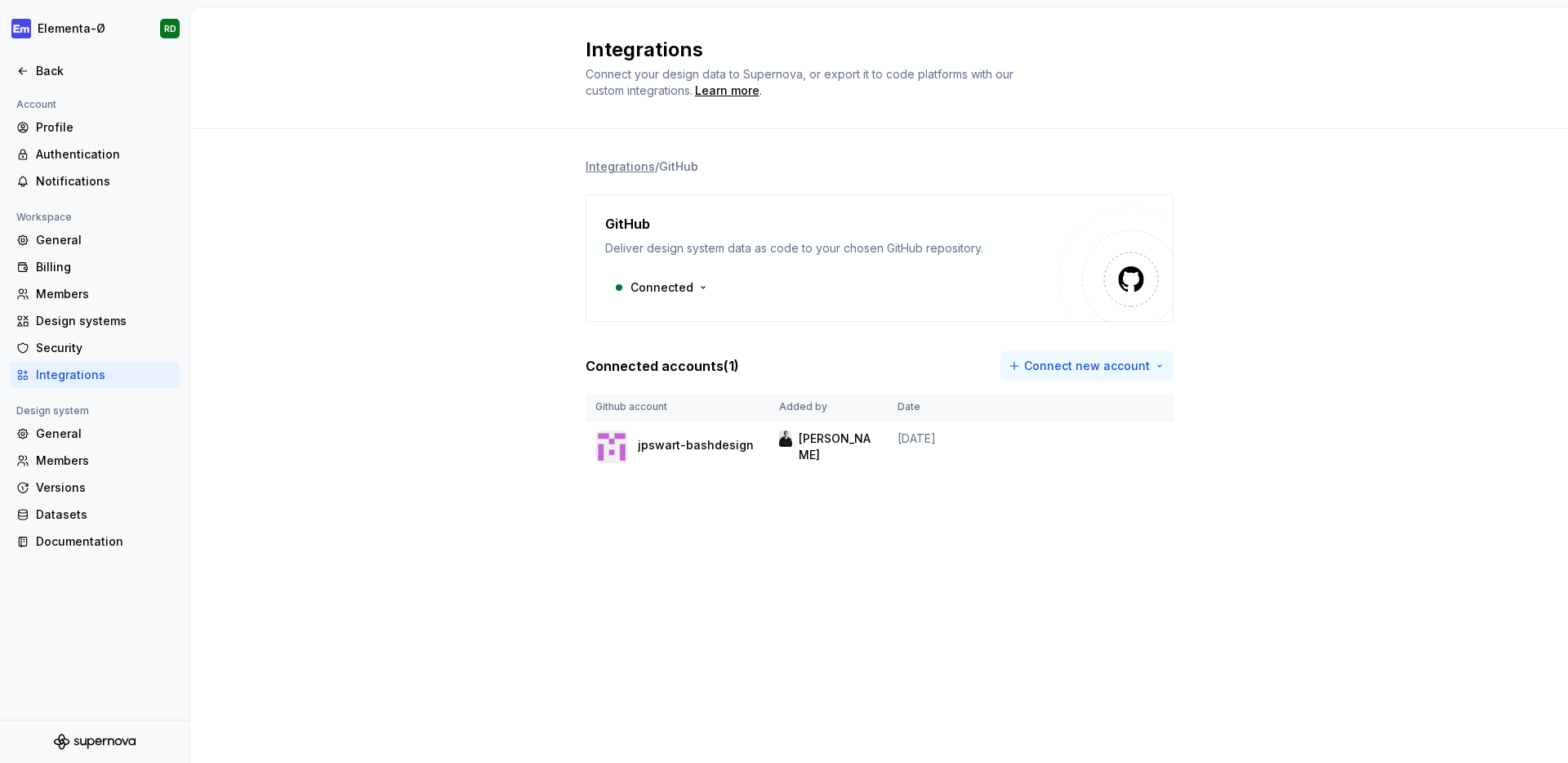
click at [1060, 357] on html "Elementa-Ø RD Back Account Profile Authentication Notifications Workspace Gener…" at bounding box center [784, 381] width 1568 height 763
click at [1065, 396] on div "Sign in with OAuth" at bounding box center [1100, 401] width 167 height 16
click at [696, 287] on html "Elementa-Ø RD Back Account Profile Authentication Notifications Workspace Gener…" at bounding box center [784, 381] width 1568 height 763
click at [776, 216] on html "Elementa-Ø RD Back Account Profile Authentication Notifications Workspace Gener…" at bounding box center [784, 381] width 1568 height 763
click at [469, 181] on div "Integrations / GitHub GitHub Deliver design system data as code to your chosen …" at bounding box center [880, 332] width 1378 height 406
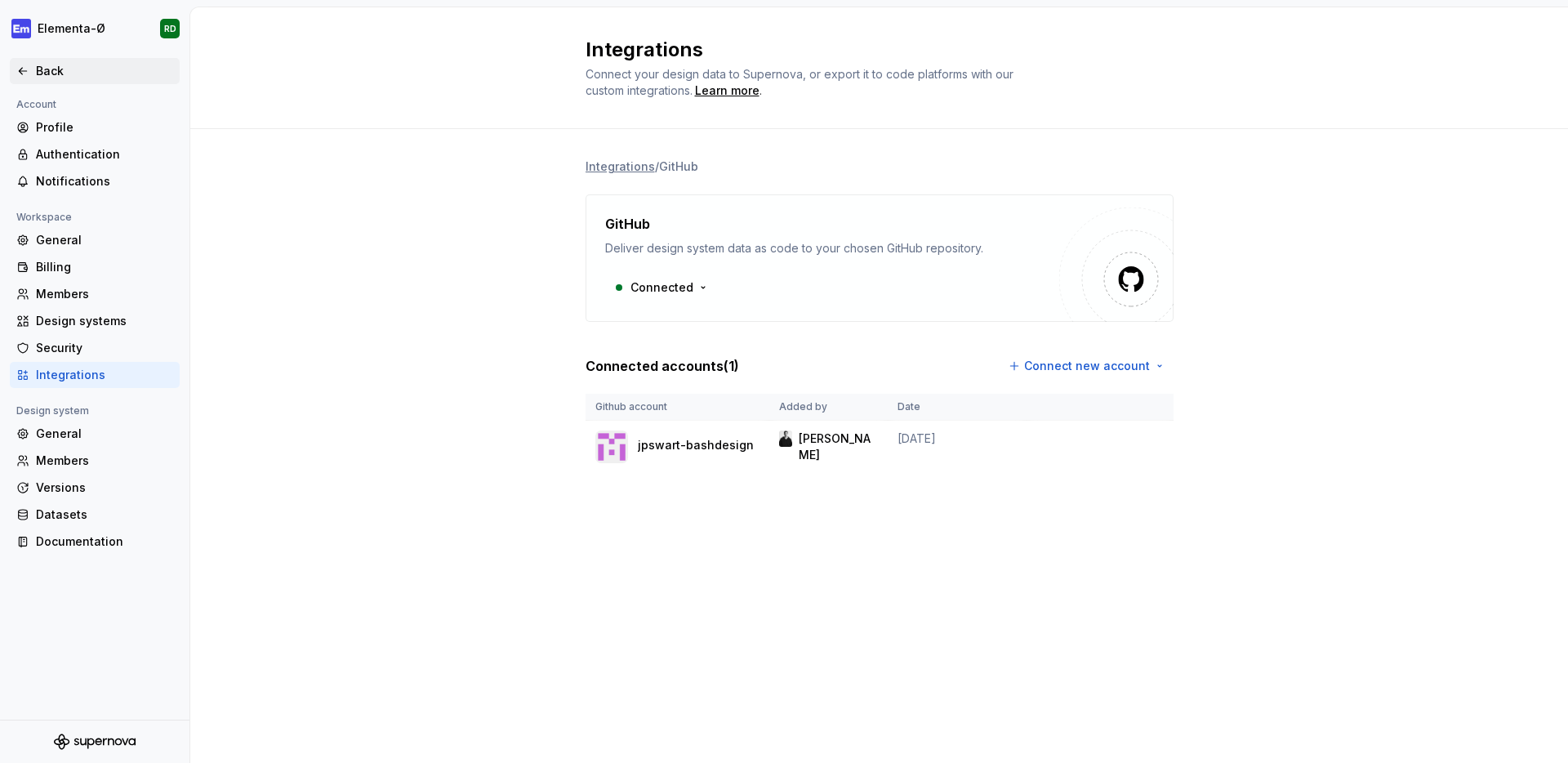
click at [46, 77] on div "Back" at bounding box center [104, 71] width 138 height 16
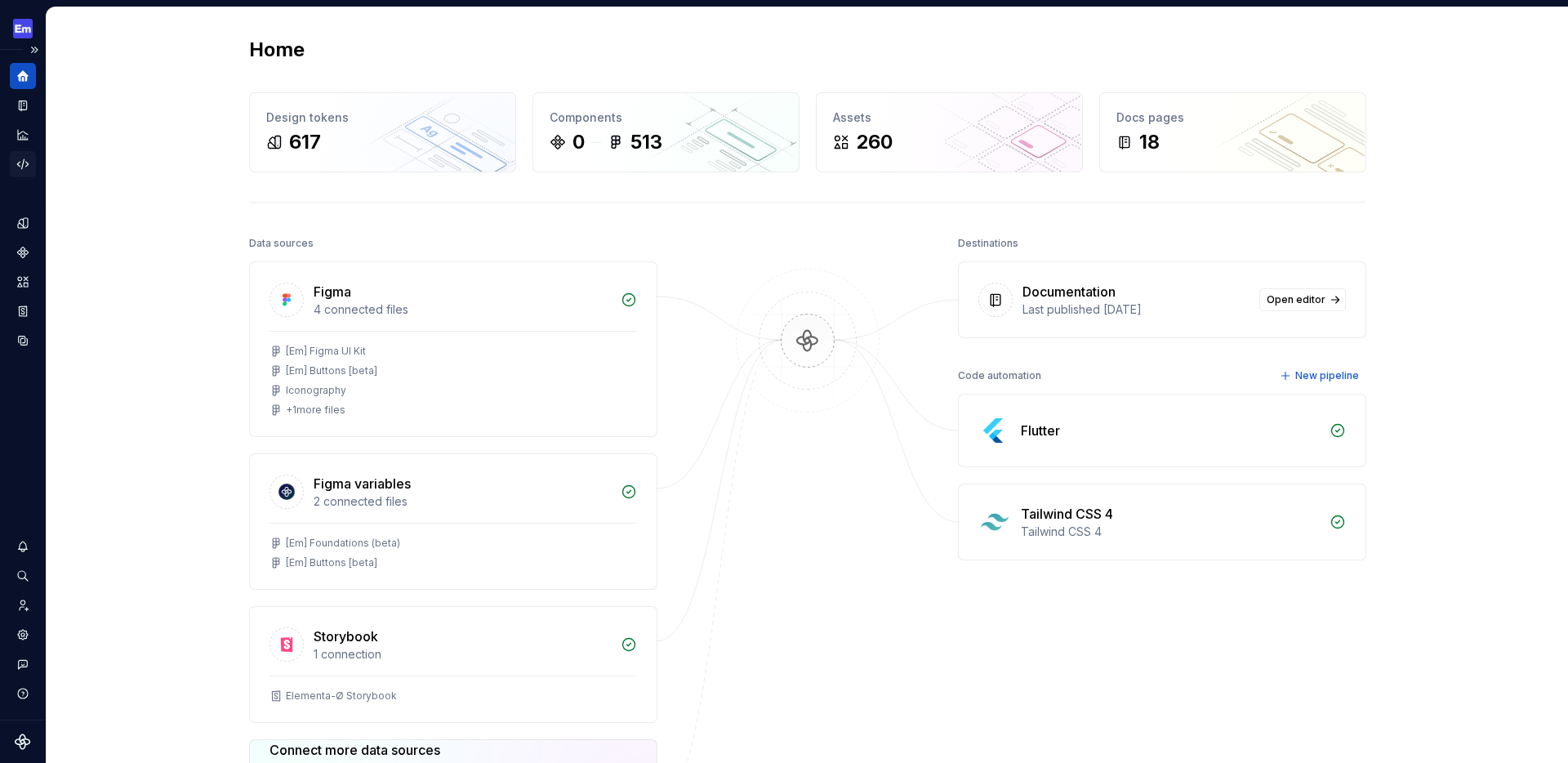
click at [24, 168] on icon "Code automation" at bounding box center [23, 164] width 15 height 15
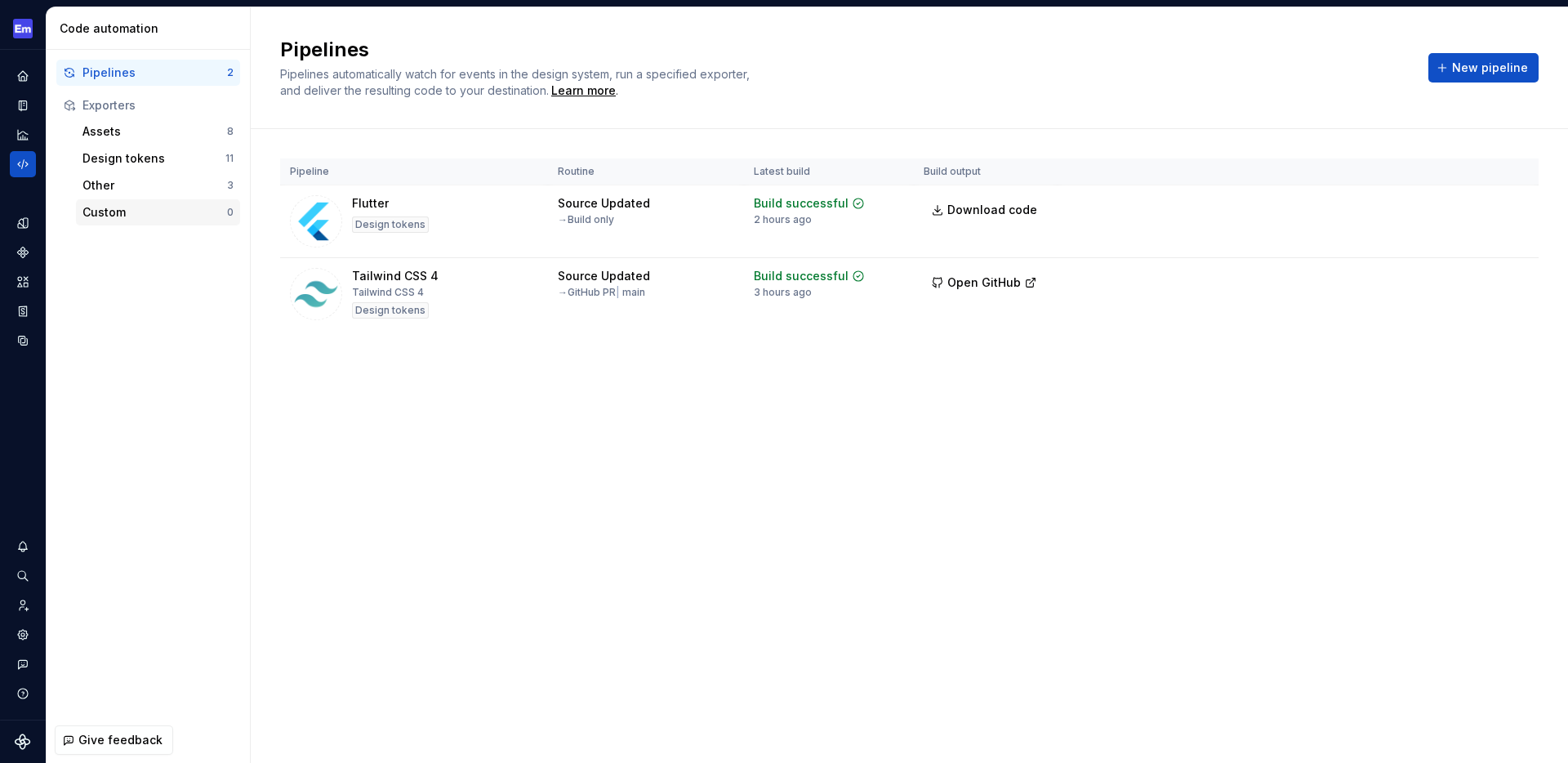
click at [124, 212] on div "Custom" at bounding box center [155, 212] width 145 height 16
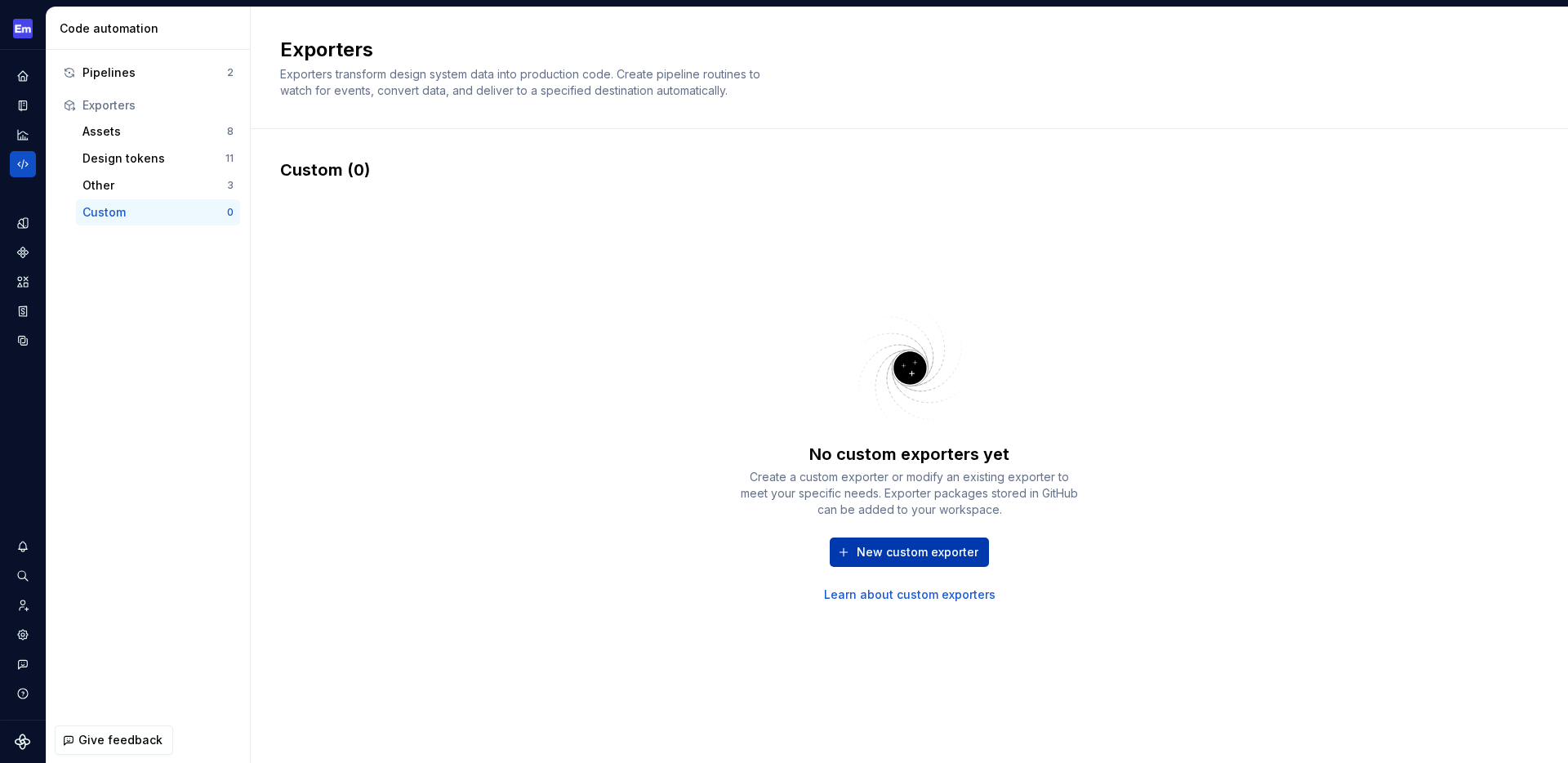
click at [950, 554] on span "New custom exporter" at bounding box center [918, 552] width 122 height 16
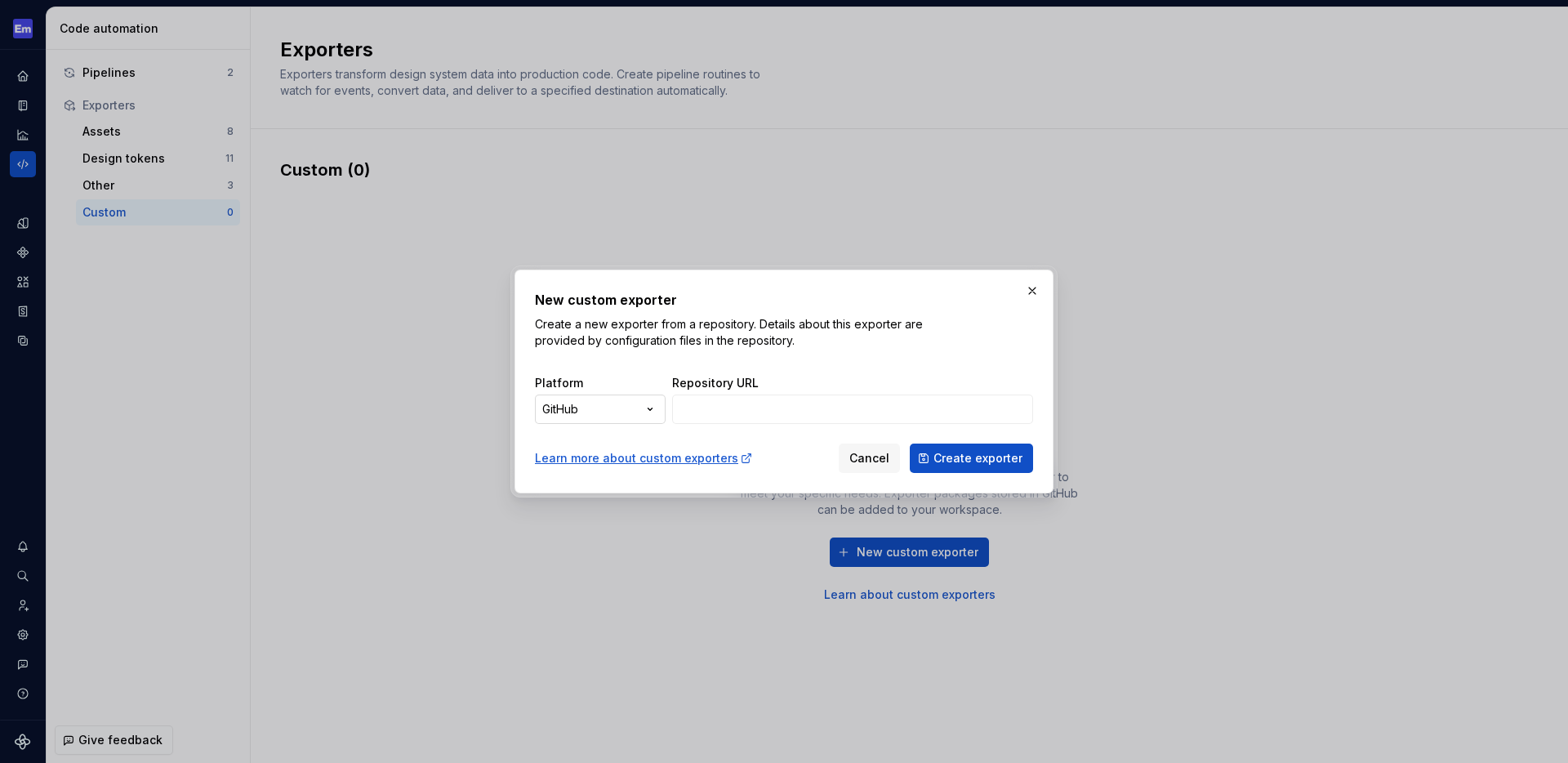
click at [636, 419] on div "New custom exporter Create a new exporter from a repository. Details about this…" at bounding box center [784, 381] width 1568 height 763
click at [902, 368] on div "New custom exporter Create a new exporter from a repository. Details about this…" at bounding box center [784, 381] width 1568 height 763
click at [739, 405] on input "Repository URL" at bounding box center [852, 409] width 361 height 29
paste input "[URL][DOMAIN_NAME]"
type input "[URL][DOMAIN_NAME]"
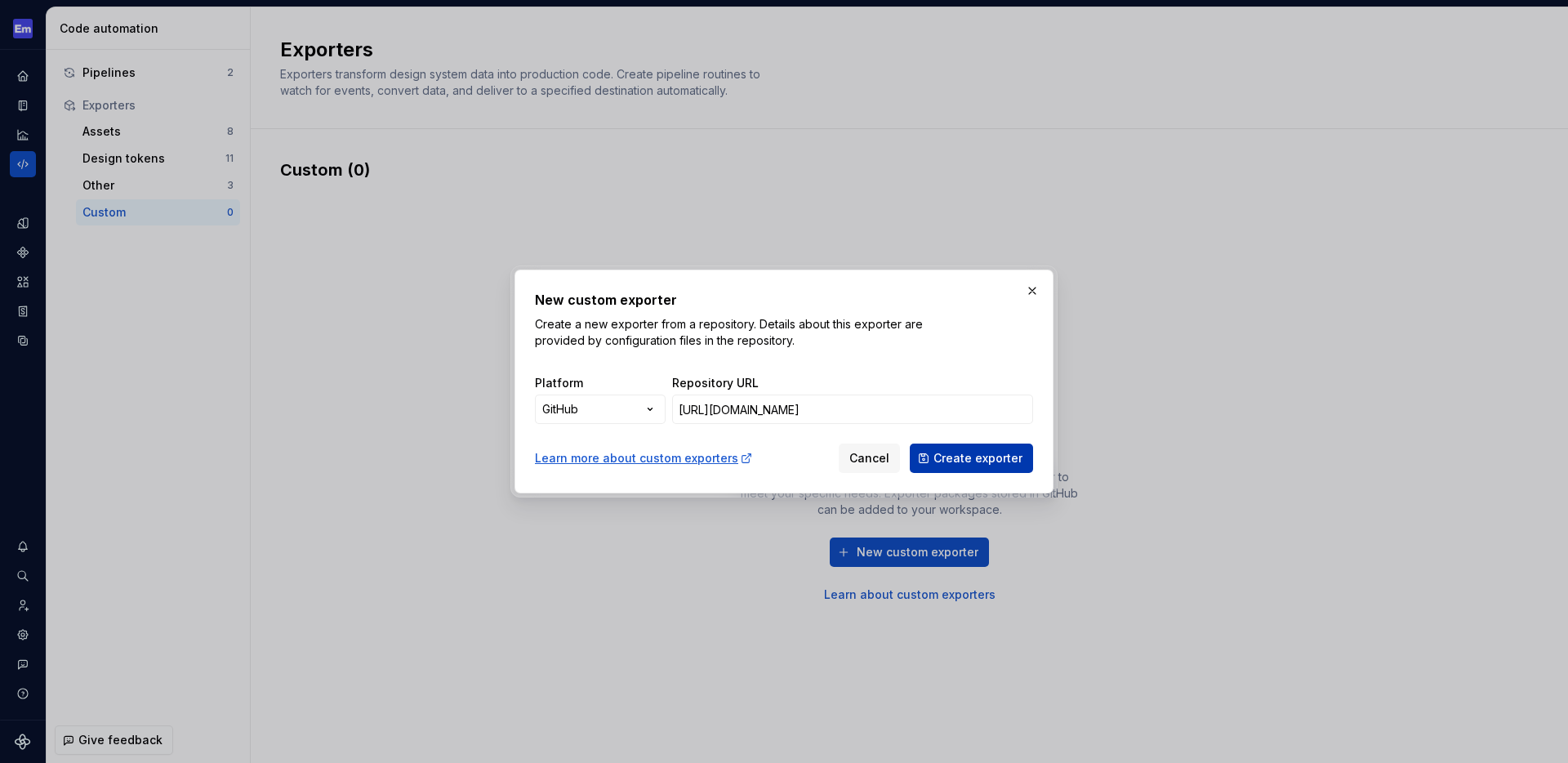
click at [967, 452] on span "Create exporter" at bounding box center [978, 459] width 89 height 16
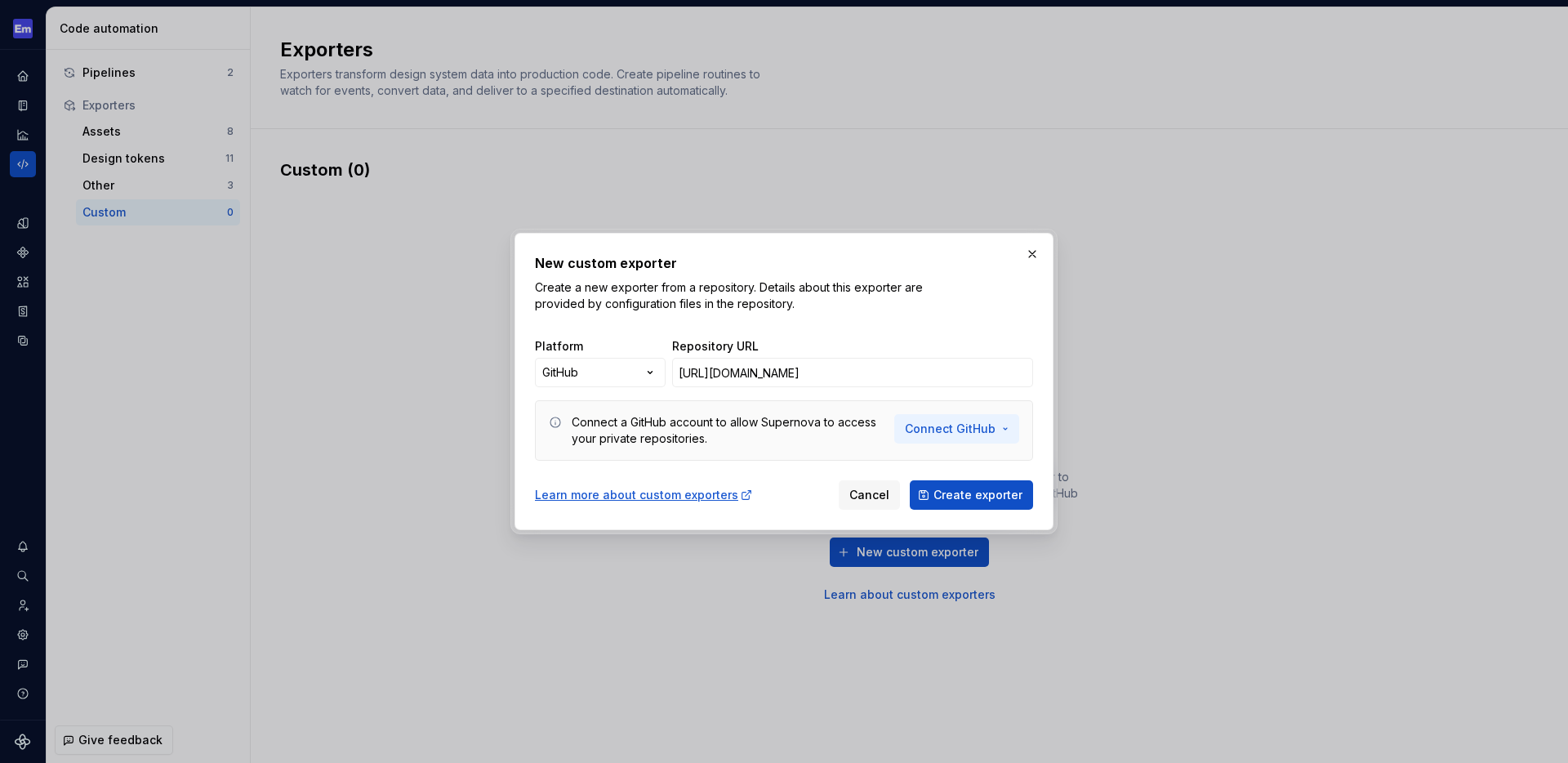
click at [967, 426] on span "Connect GitHub" at bounding box center [950, 428] width 90 height 16
click at [978, 462] on span "Connect GitHub account" at bounding box center [1011, 464] width 167 height 16
